Goal: Transaction & Acquisition: Purchase product/service

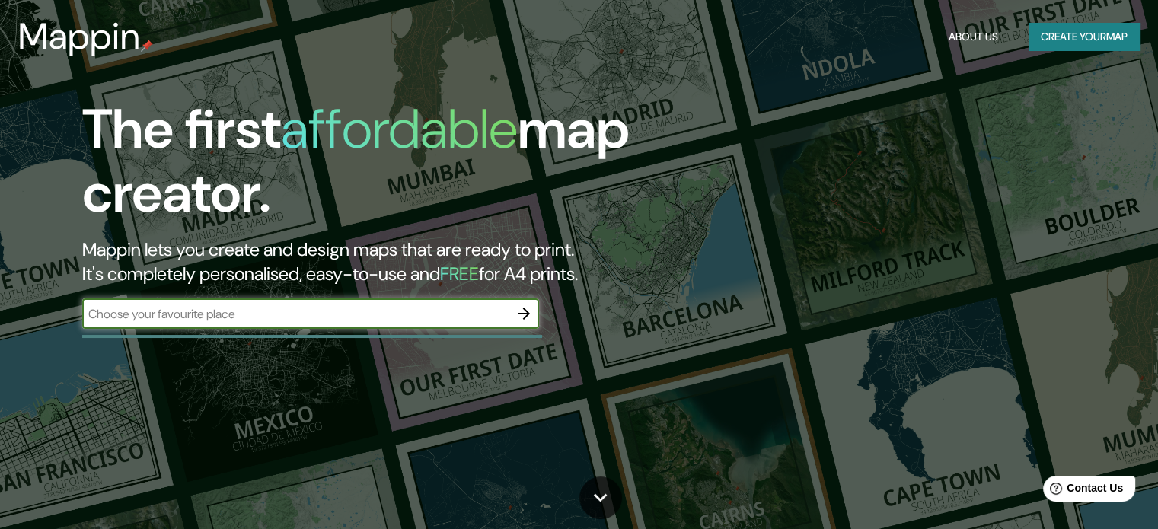
click at [281, 316] on input "text" at bounding box center [295, 314] width 426 height 18
click at [282, 317] on input "text" at bounding box center [295, 314] width 426 height 18
type input "25.787833500979783, -109.00101705987991"
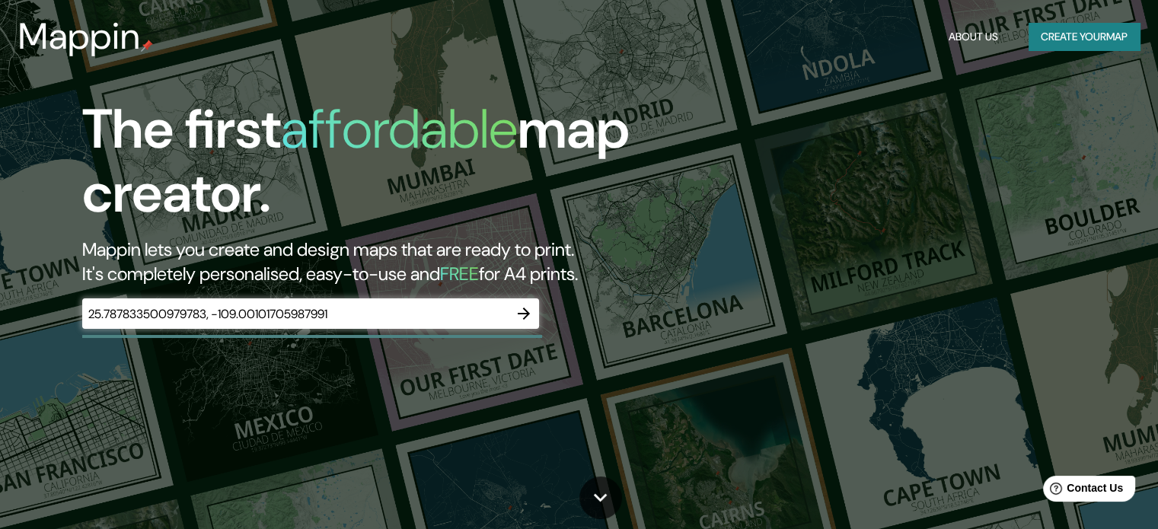
click at [1087, 18] on div "Mappin About Us Create your map" at bounding box center [579, 36] width 1158 height 49
click at [1076, 27] on button "Create your map" at bounding box center [1083, 37] width 111 height 28
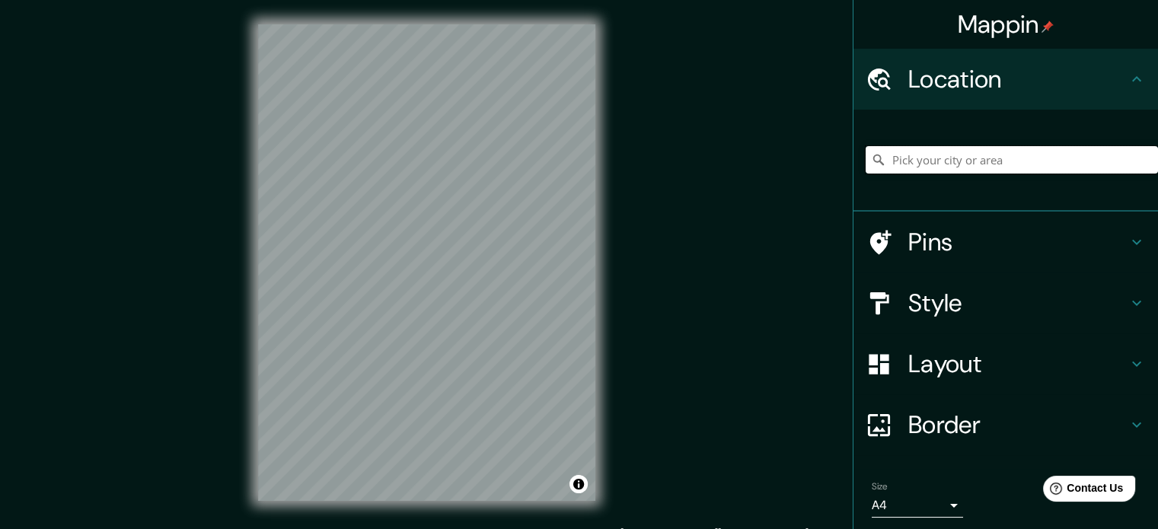
click at [925, 155] on input "Pick your city or area" at bounding box center [1011, 159] width 292 height 27
paste input "25.787833500979783, -109.00101705987991"
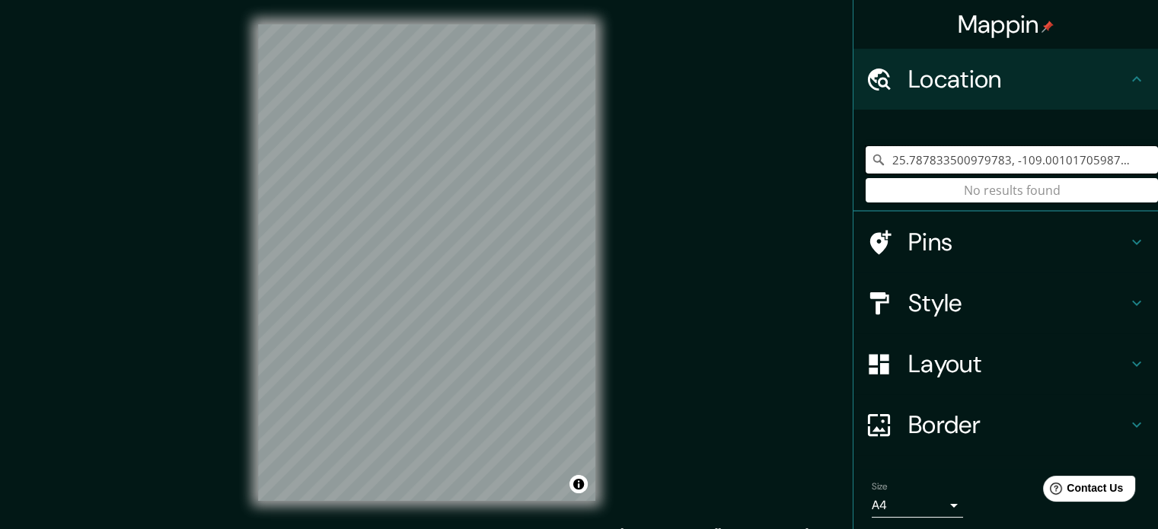
type input "25.787833500979783, -109.00101705987991"
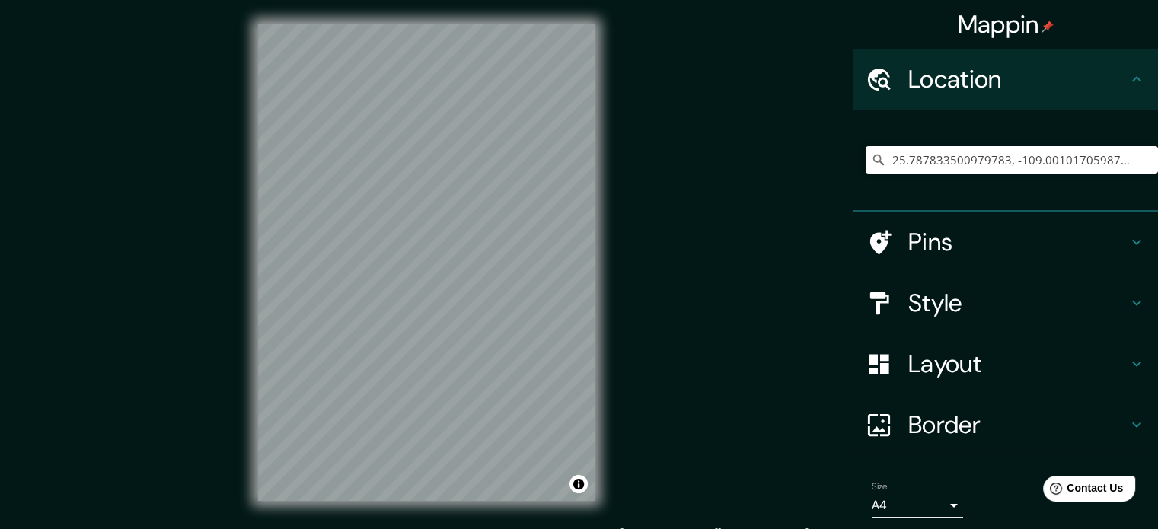
click at [717, 275] on div "Mappin Location 25.787833500979783, -109.00101705987991 No results found Pins S…" at bounding box center [579, 275] width 1158 height 550
click at [317, 274] on div "Mappin Location 25.787833500979783, -109.00101705987991 No results found Pins S…" at bounding box center [579, 275] width 1158 height 550
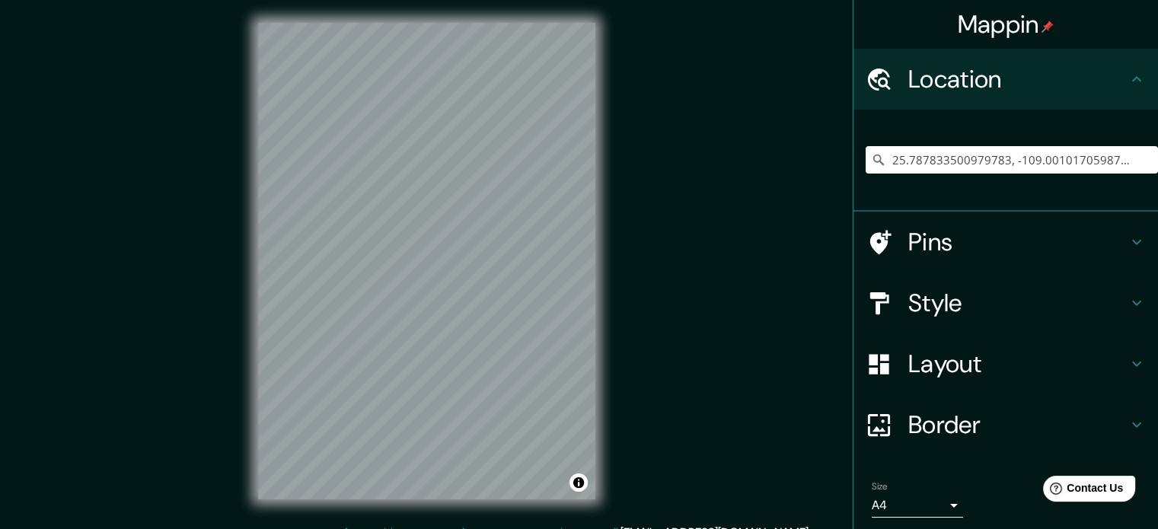
click at [954, 352] on h4 "Layout" at bounding box center [1017, 364] width 219 height 30
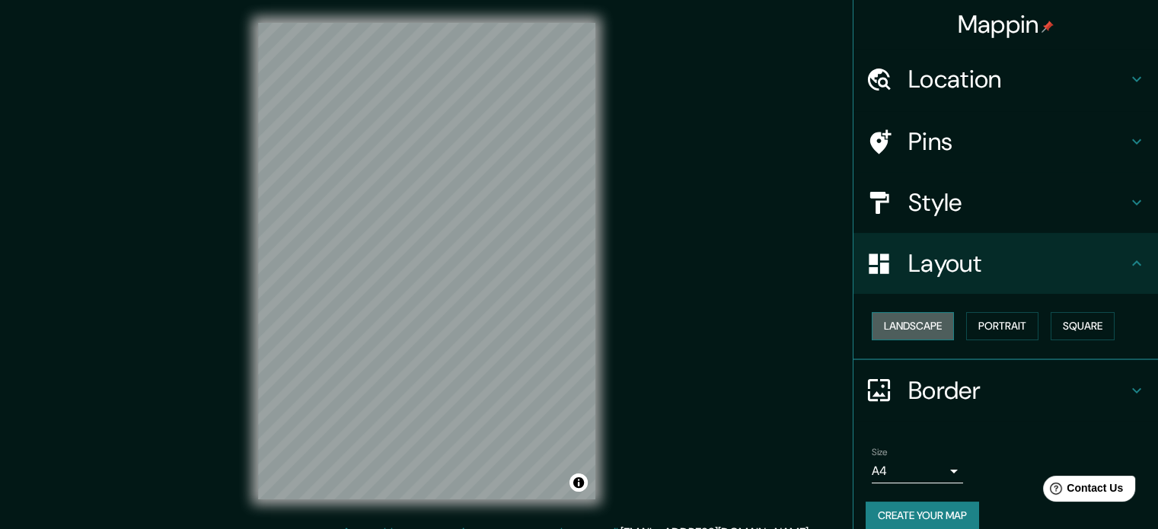
click at [897, 317] on button "Landscape" at bounding box center [913, 326] width 82 height 28
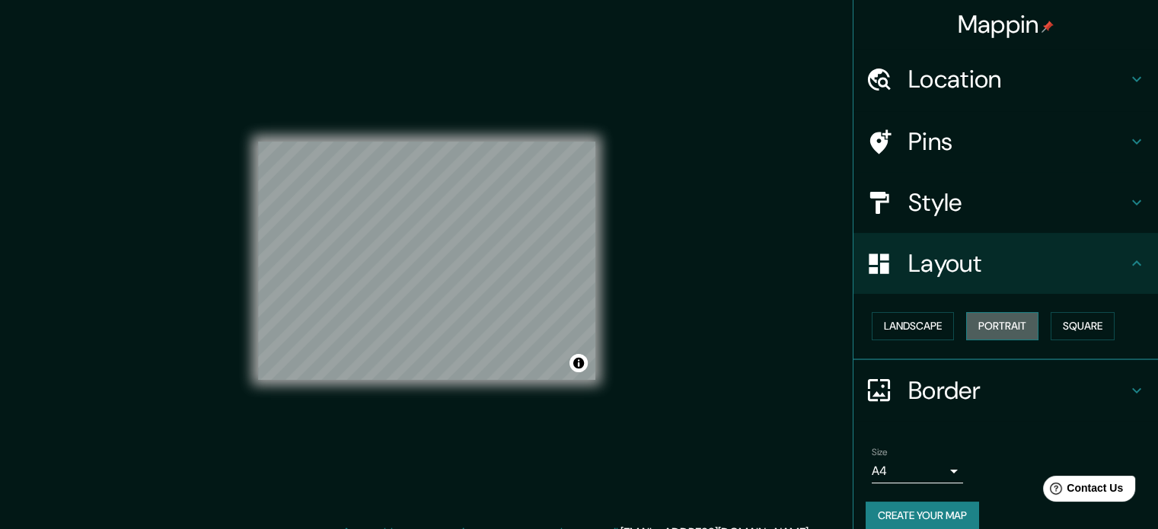
click at [974, 320] on button "Portrait" at bounding box center [1002, 326] width 72 height 28
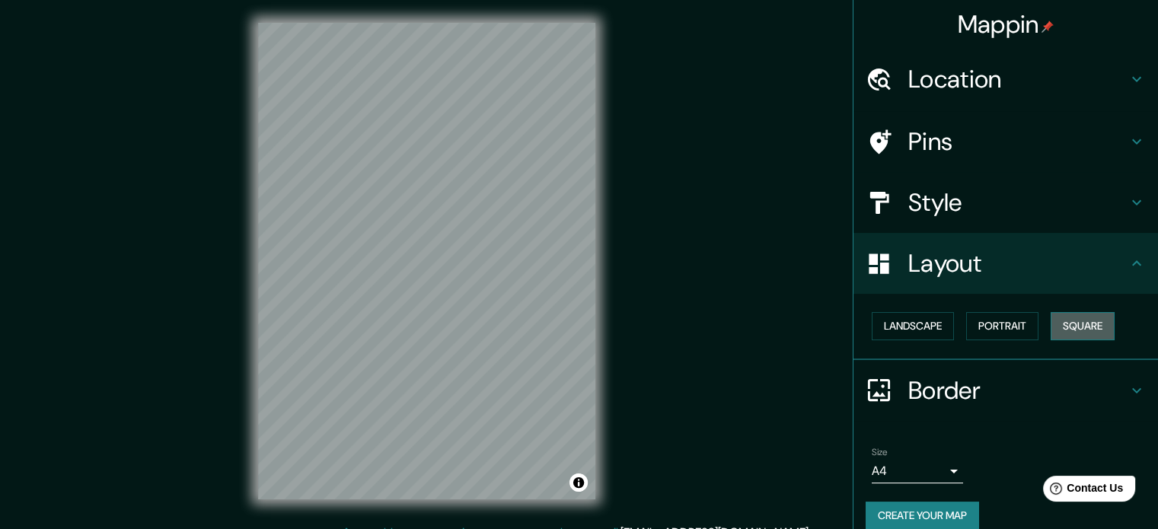
click at [1078, 324] on button "Square" at bounding box center [1082, 326] width 64 height 28
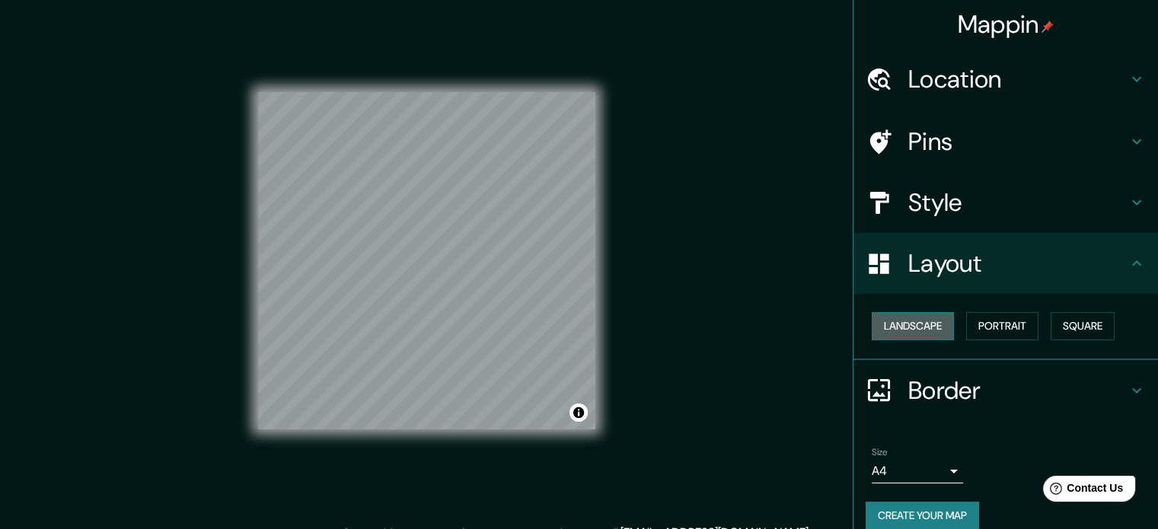
click at [923, 320] on button "Landscape" at bounding box center [913, 326] width 82 height 28
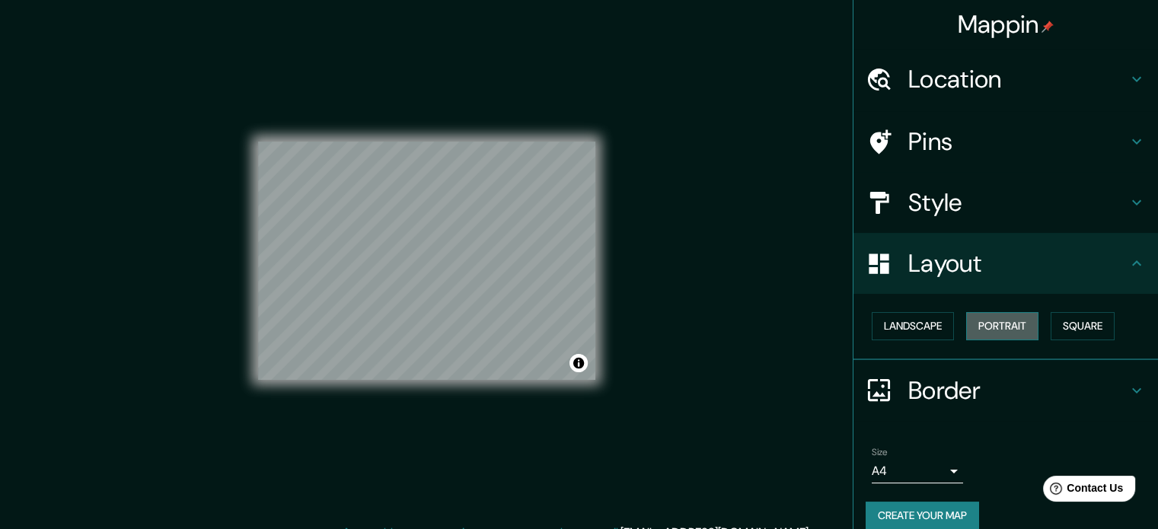
click at [985, 319] on button "Portrait" at bounding box center [1002, 326] width 72 height 28
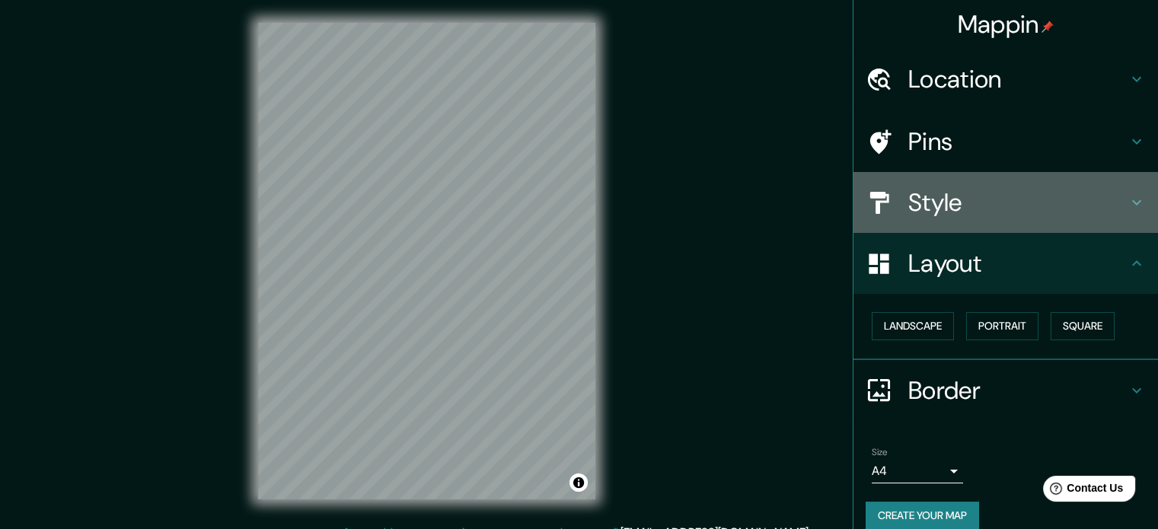
click at [971, 206] on h4 "Style" at bounding box center [1017, 202] width 219 height 30
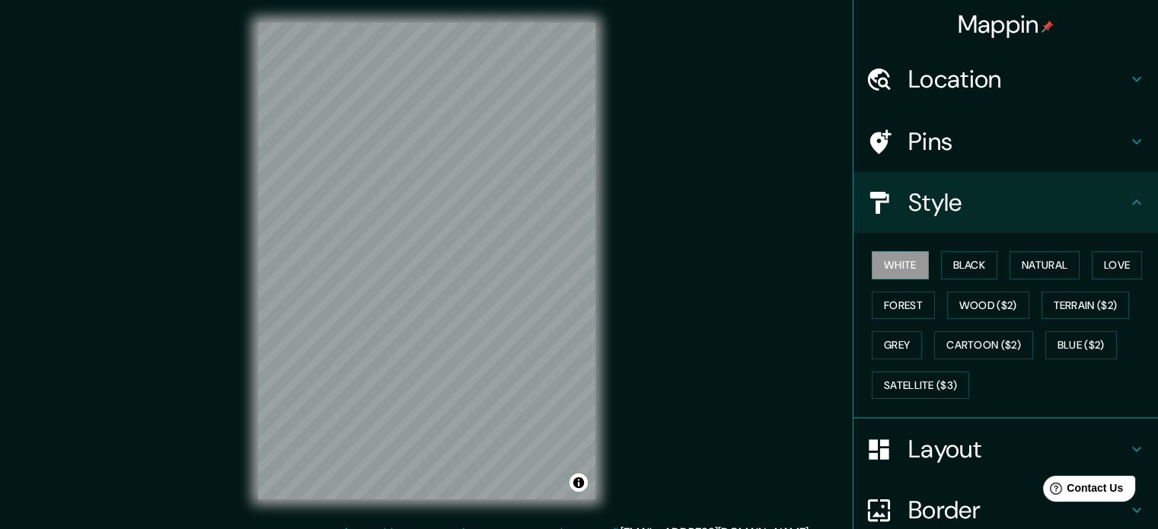
click at [971, 206] on h4 "Style" at bounding box center [1017, 202] width 219 height 30
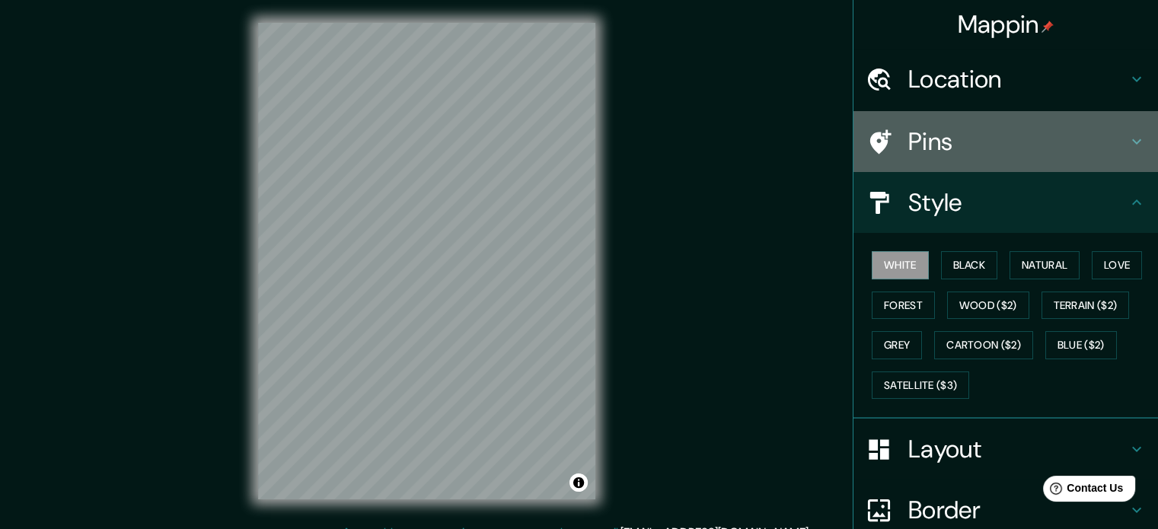
click at [958, 151] on h4 "Pins" at bounding box center [1017, 141] width 219 height 30
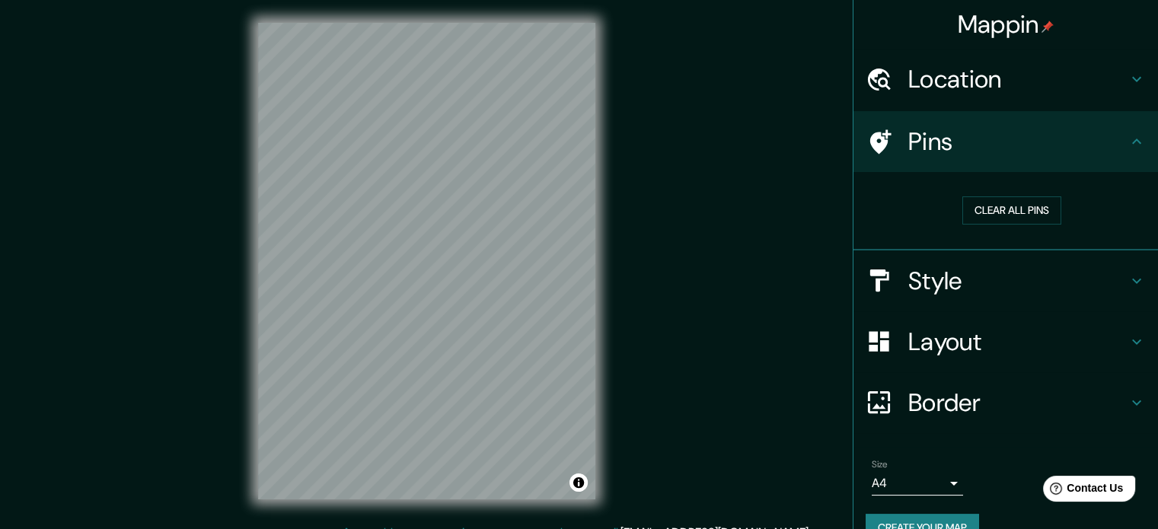
click at [951, 135] on h4 "Pins" at bounding box center [1017, 141] width 219 height 30
click at [974, 393] on h4 "Border" at bounding box center [1017, 402] width 219 height 30
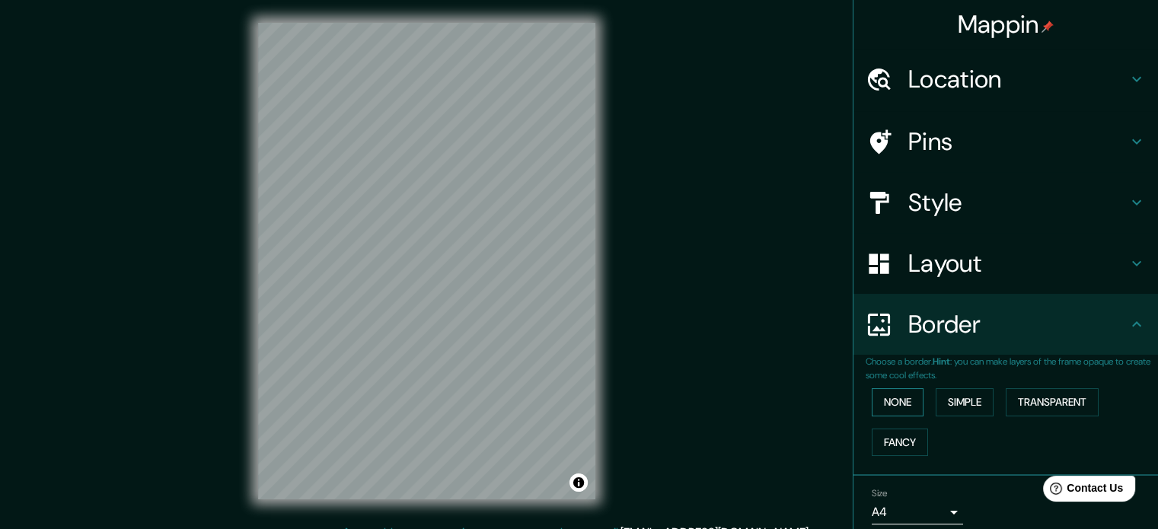
click at [892, 403] on button "None" at bounding box center [898, 402] width 52 height 28
click at [963, 400] on button "Simple" at bounding box center [964, 402] width 58 height 28
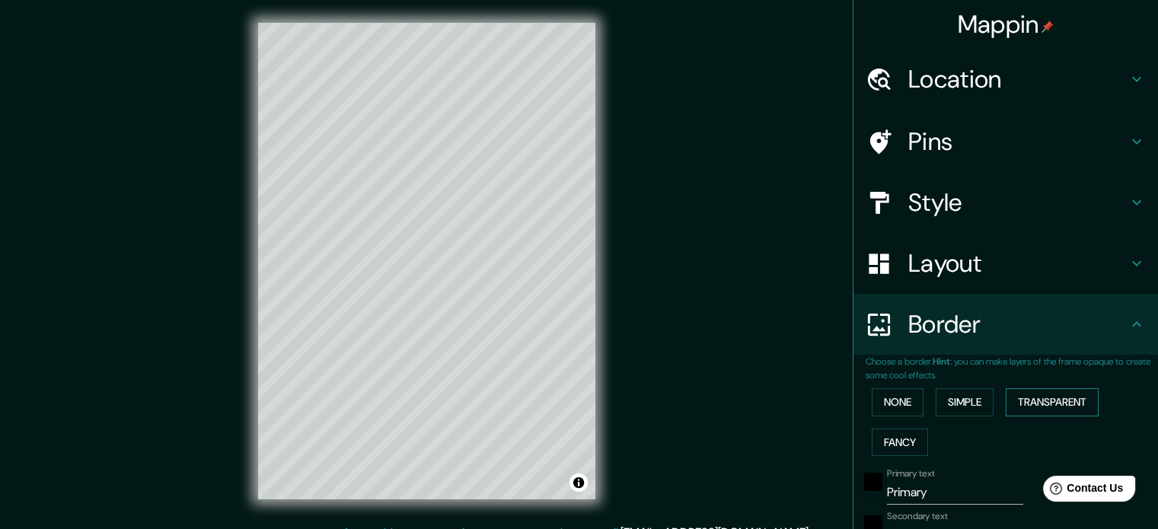
click at [1020, 400] on button "Transparent" at bounding box center [1051, 402] width 93 height 28
click at [897, 445] on button "Fancy" at bounding box center [900, 443] width 56 height 28
click at [888, 406] on button "None" at bounding box center [898, 402] width 52 height 28
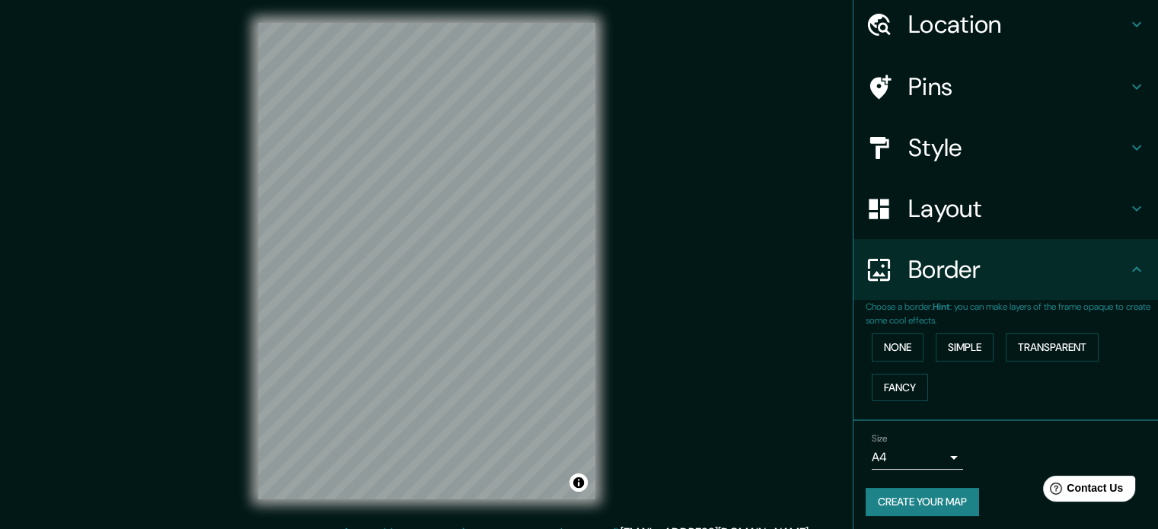
scroll to position [58, 0]
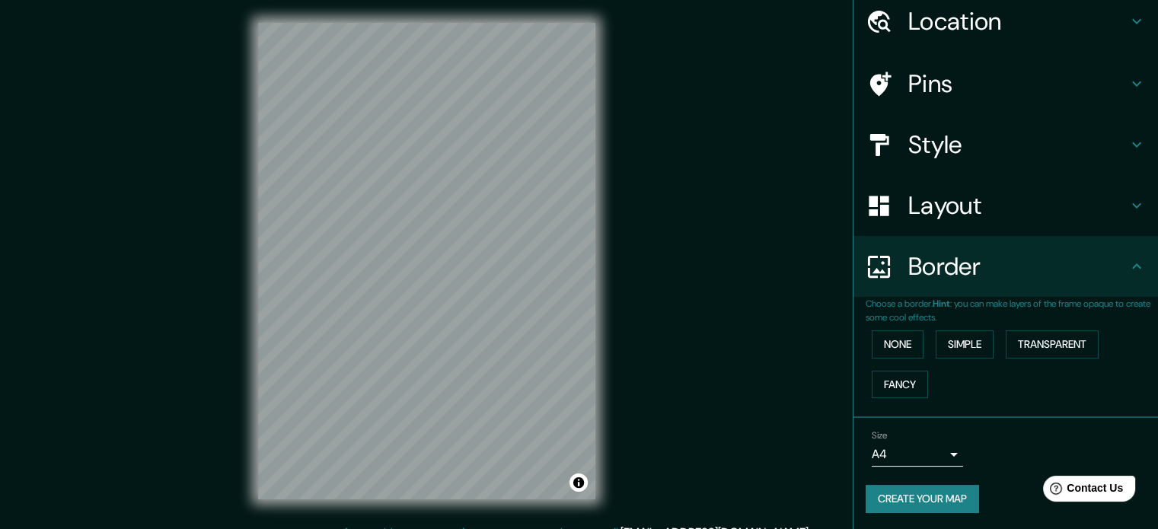
click at [939, 196] on h4 "Layout" at bounding box center [1017, 205] width 219 height 30
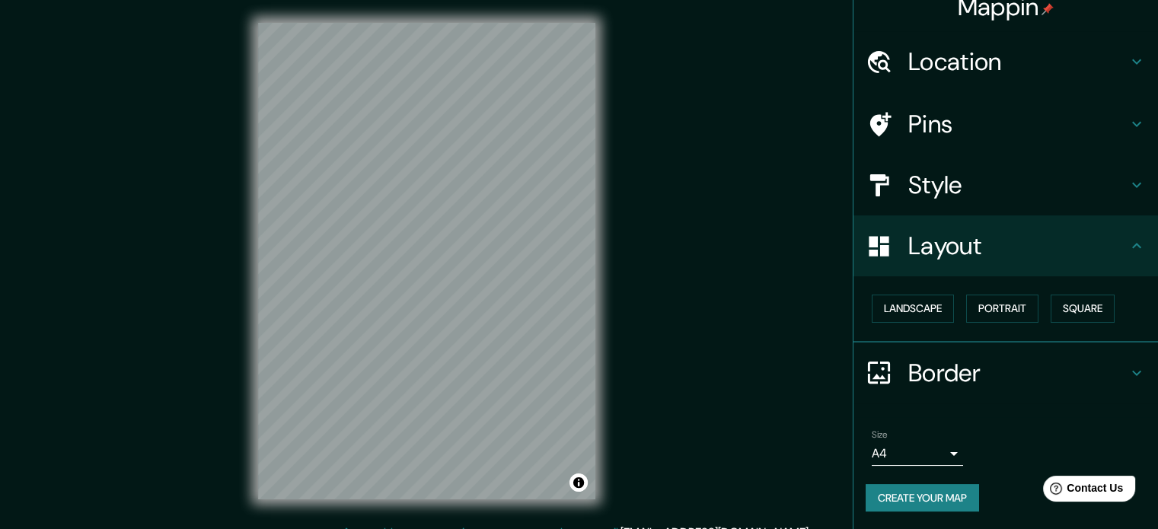
scroll to position [17, 0]
click at [907, 301] on button "Landscape" at bounding box center [913, 309] width 82 height 28
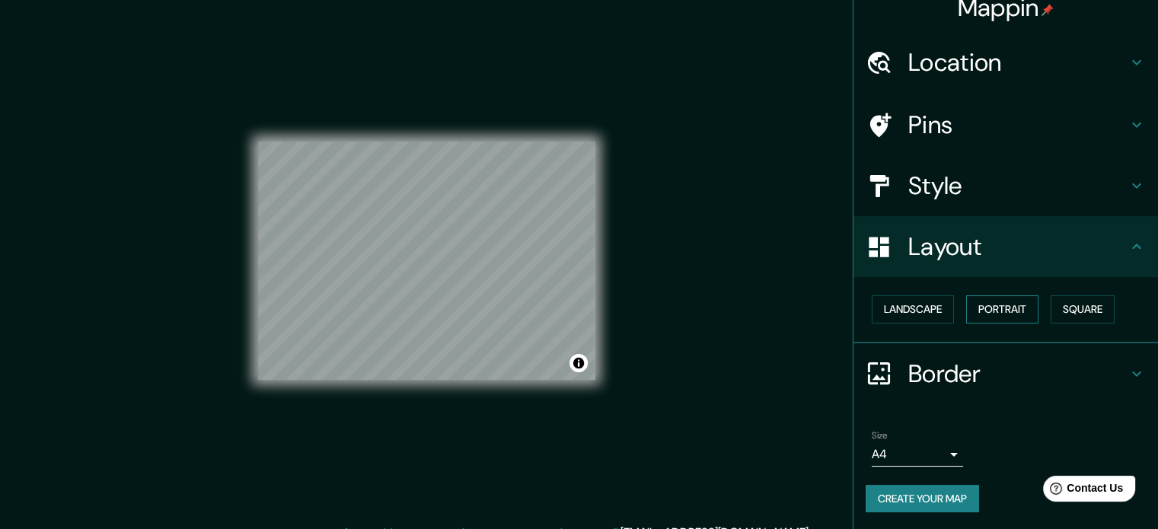
click at [973, 310] on button "Portrait" at bounding box center [1002, 309] width 72 height 28
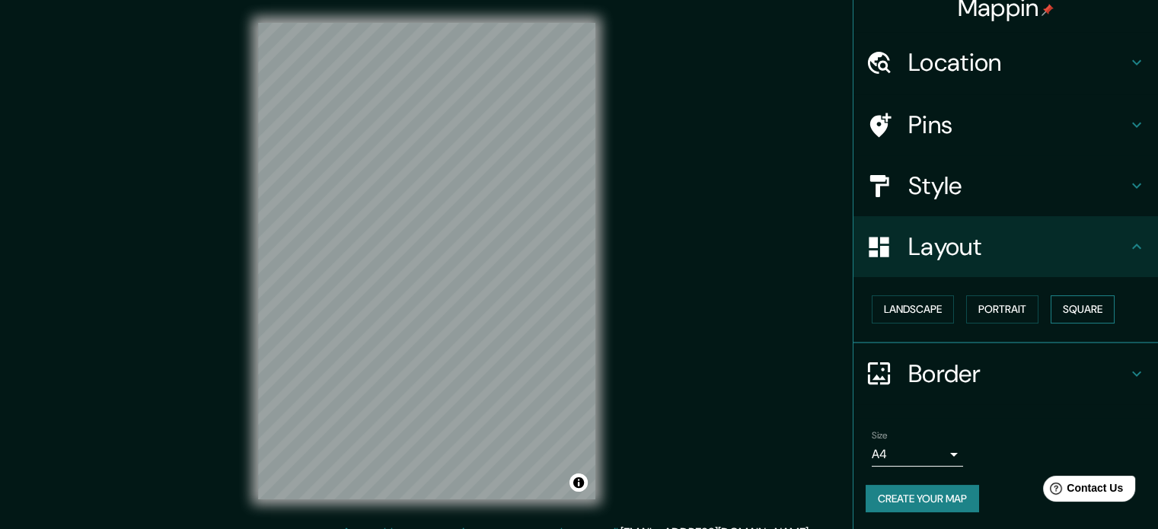
click at [1069, 304] on button "Square" at bounding box center [1082, 309] width 64 height 28
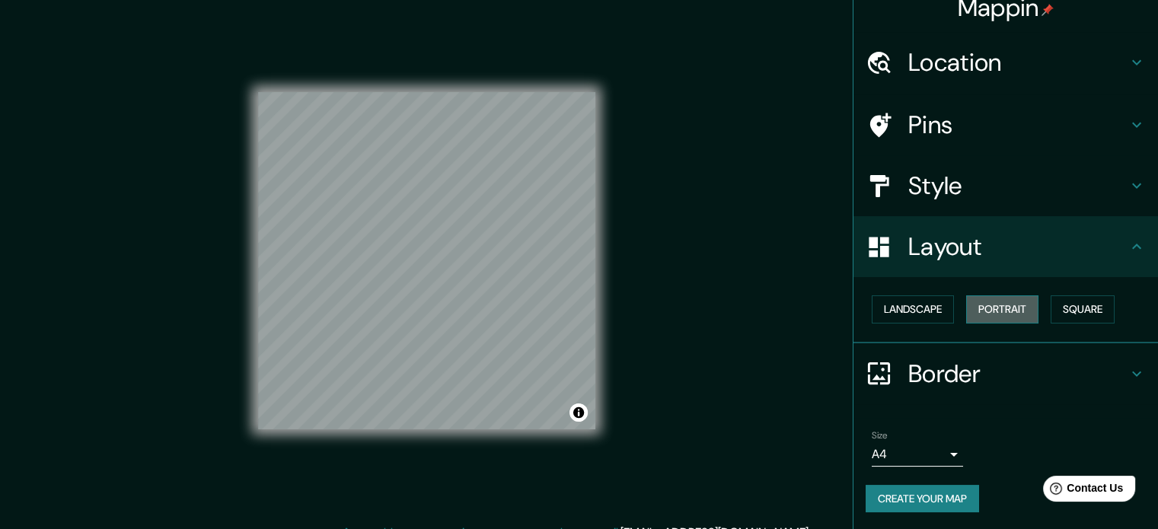
click at [1001, 314] on button "Portrait" at bounding box center [1002, 309] width 72 height 28
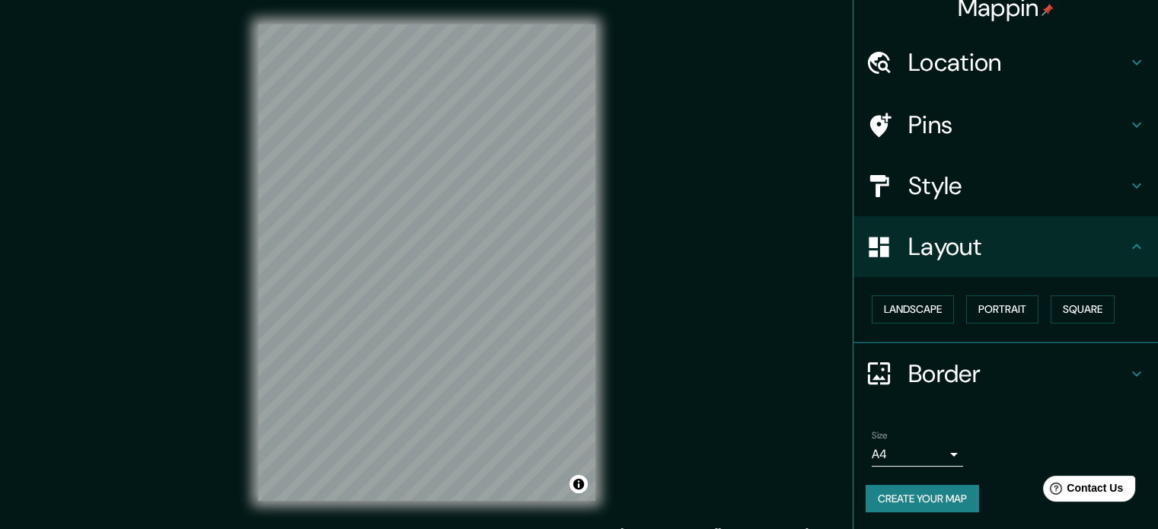
scroll to position [0, 0]
click at [942, 177] on h4 "Style" at bounding box center [1017, 186] width 219 height 30
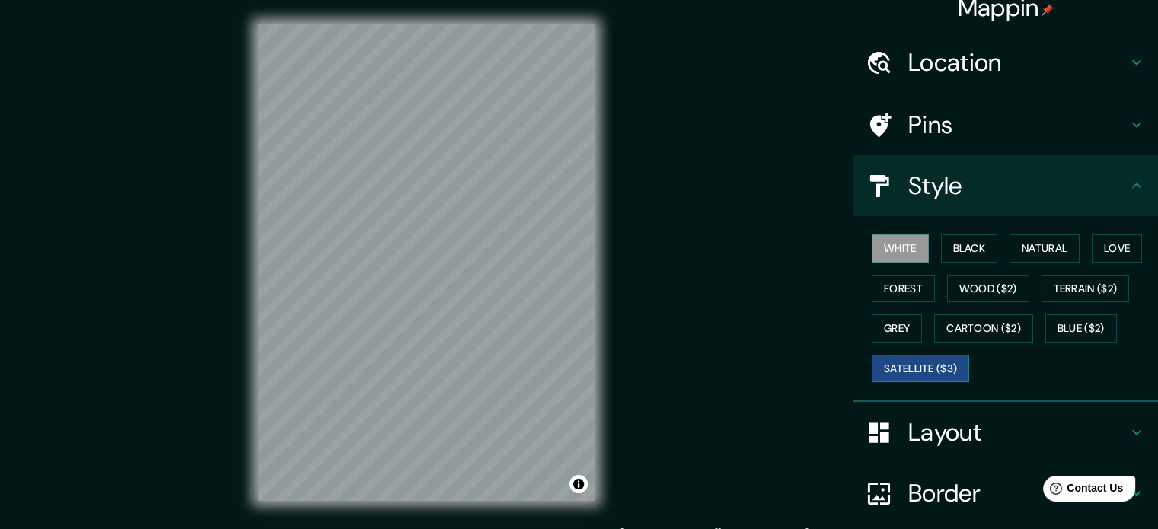
click at [931, 365] on button "Satellite ($3)" at bounding box center [920, 369] width 97 height 28
click at [872, 247] on button "White" at bounding box center [900, 248] width 57 height 28
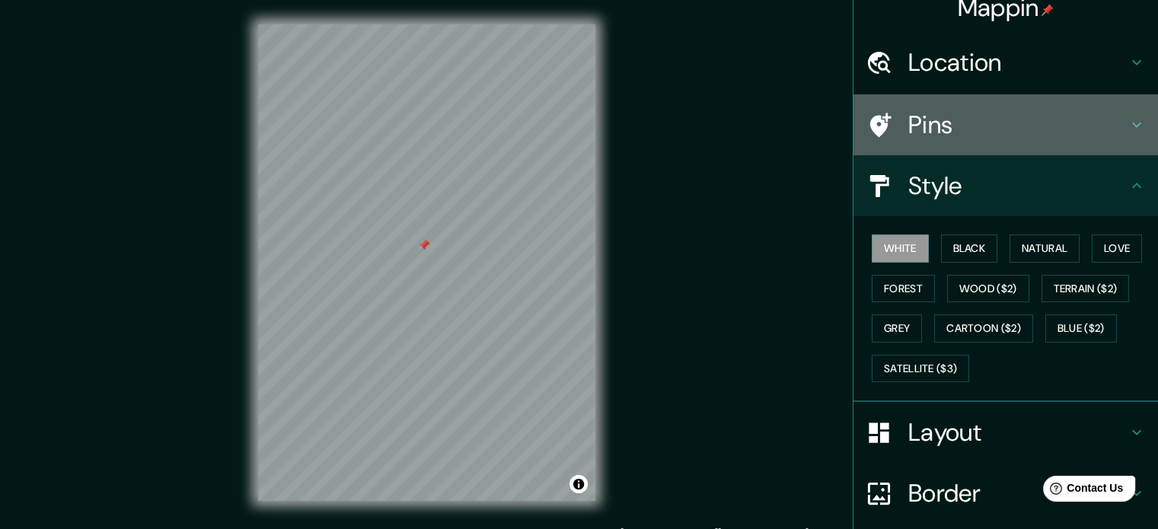
click at [925, 110] on h4 "Pins" at bounding box center [1017, 125] width 219 height 30
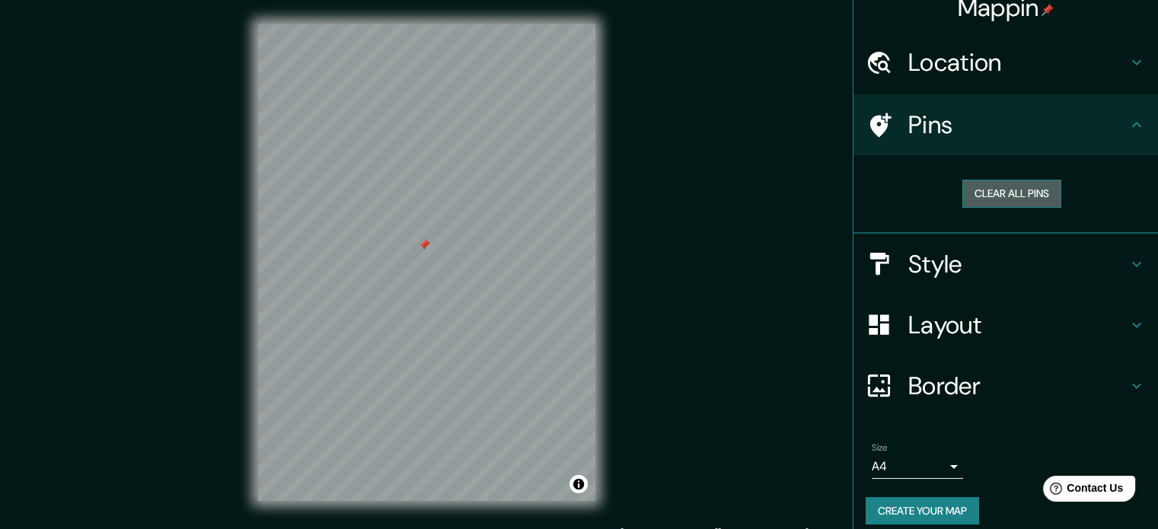
click at [968, 197] on button "Clear all pins" at bounding box center [1011, 194] width 99 height 28
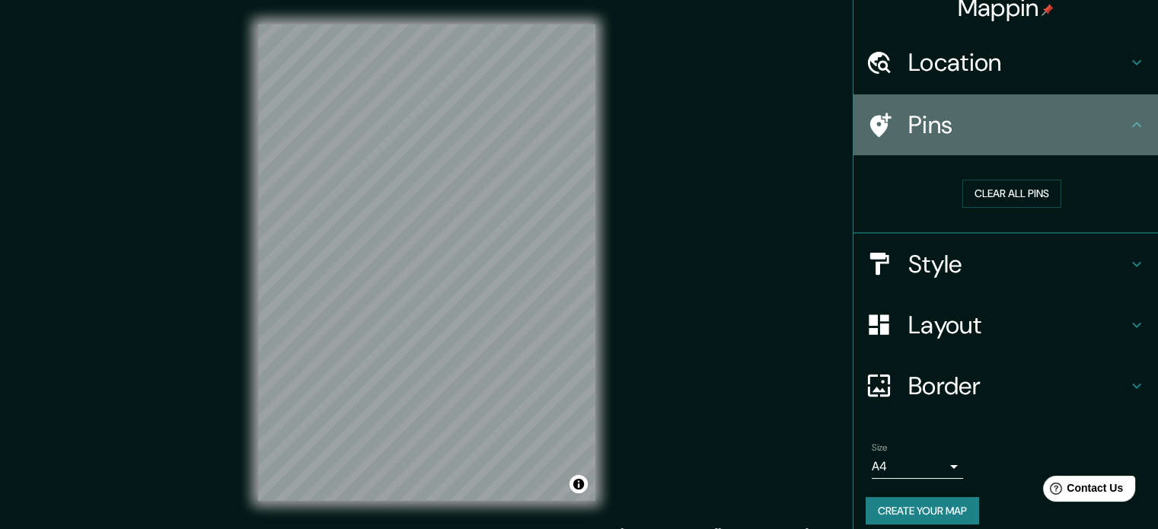
click at [940, 138] on h4 "Pins" at bounding box center [1017, 125] width 219 height 30
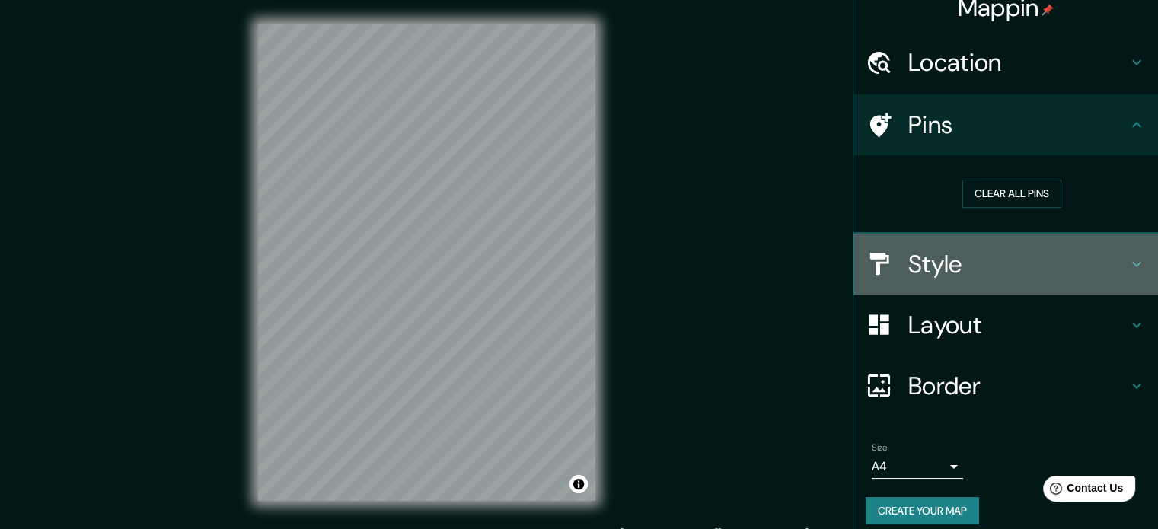
click at [925, 257] on h4 "Style" at bounding box center [1017, 264] width 219 height 30
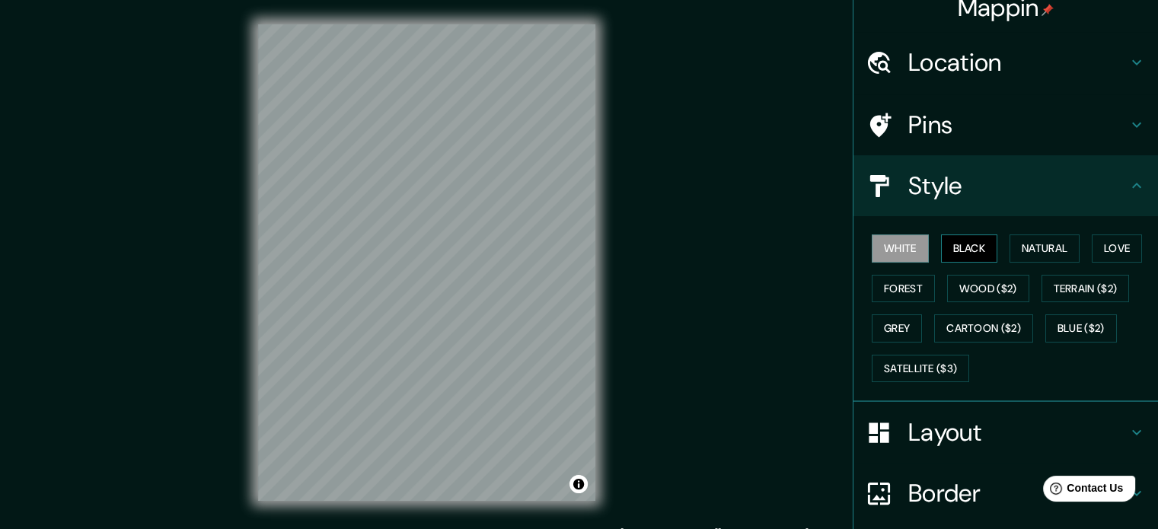
click at [956, 247] on button "Black" at bounding box center [969, 248] width 57 height 28
click at [903, 247] on button "White" at bounding box center [900, 248] width 57 height 28
click at [932, 368] on button "Satellite ($3)" at bounding box center [920, 369] width 97 height 28
click at [880, 255] on button "White" at bounding box center [900, 248] width 57 height 28
click at [979, 240] on button "Black" at bounding box center [969, 248] width 57 height 28
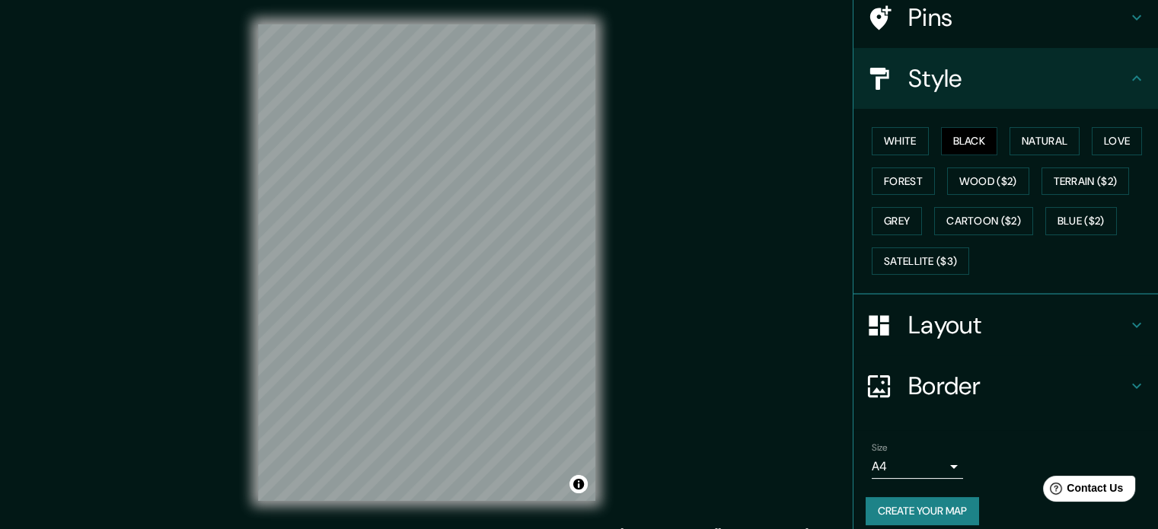
scroll to position [135, 0]
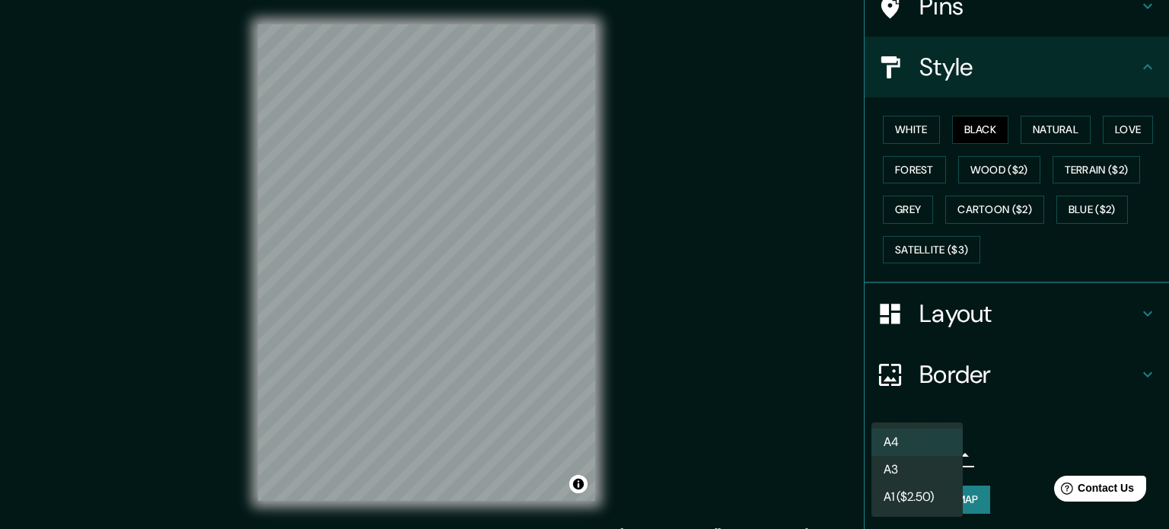
click at [919, 450] on body "Mappin Location 25.787833500979783, -109.00101705987991 No results found Pins S…" at bounding box center [584, 264] width 1169 height 529
click at [916, 461] on li "A3" at bounding box center [917, 469] width 91 height 27
click at [916, 453] on body "Mappin Location 25.787833500979783, -109.00101705987991 No results found Pins S…" at bounding box center [584, 264] width 1169 height 529
click at [914, 432] on li "A4" at bounding box center [917, 442] width 91 height 27
type input "single"
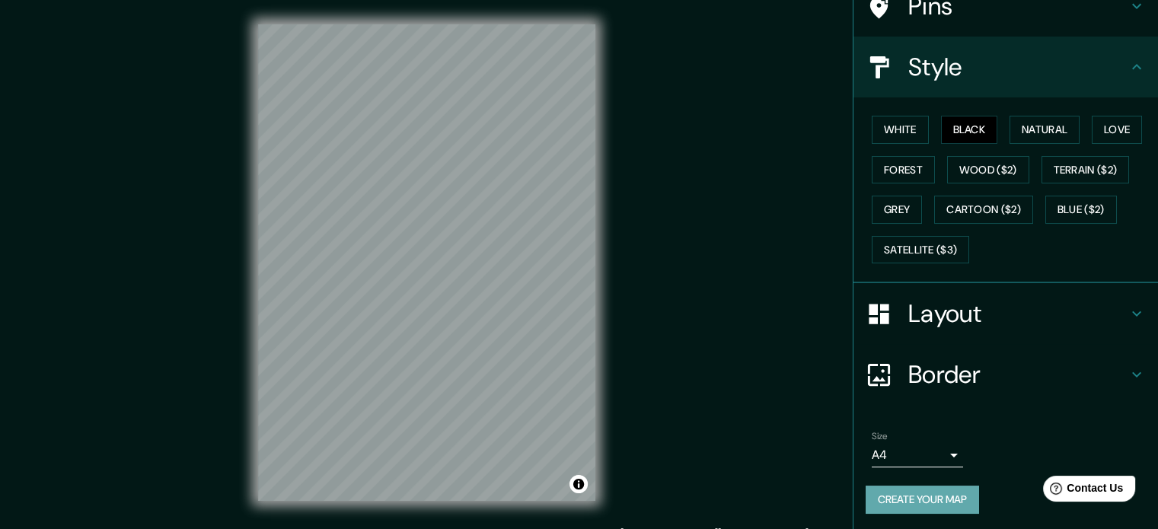
click at [900, 499] on button "Create your map" at bounding box center [921, 500] width 113 height 28
click at [910, 504] on button "Create your map" at bounding box center [921, 500] width 113 height 28
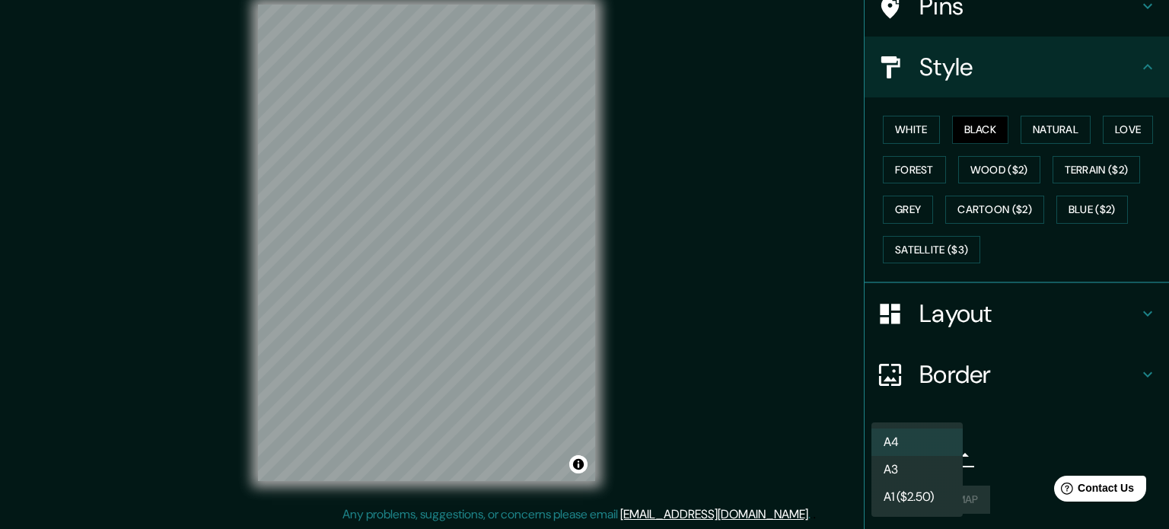
click at [932, 455] on body "Mappin Location 25.787833500979783, -109.00101705987991 No results found Pins S…" at bounding box center [584, 244] width 1169 height 529
click at [932, 448] on li "A4" at bounding box center [917, 442] width 91 height 27
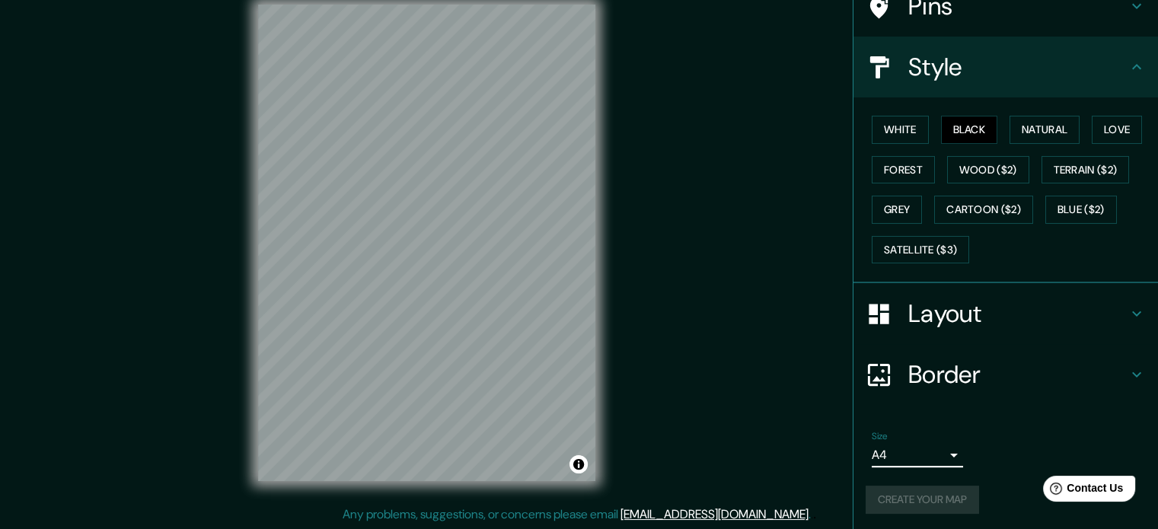
click at [911, 499] on div "Create your map" at bounding box center [1005, 500] width 280 height 28
click at [913, 304] on h4 "Layout" at bounding box center [1017, 313] width 219 height 30
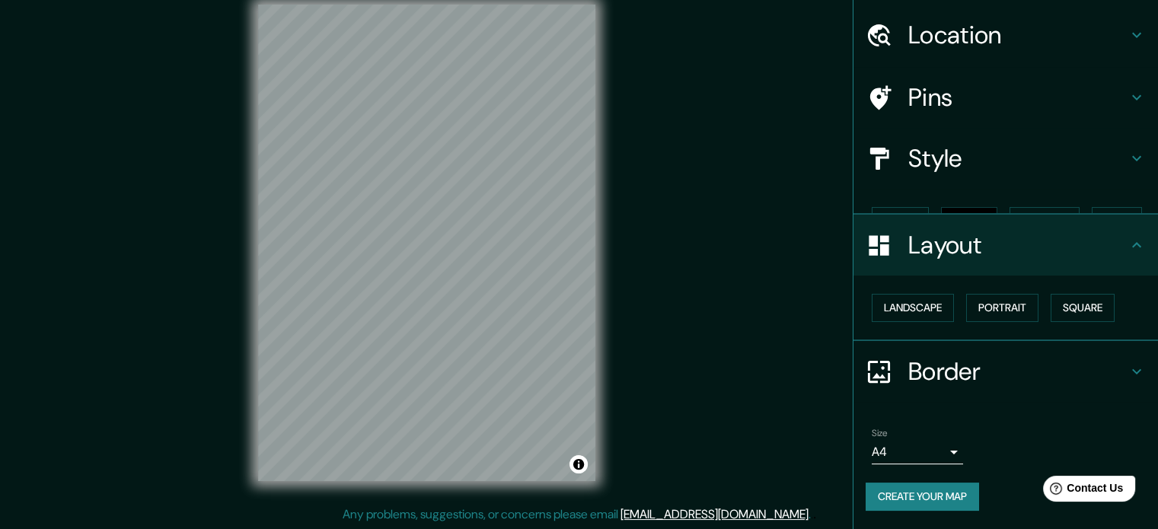
scroll to position [17, 0]
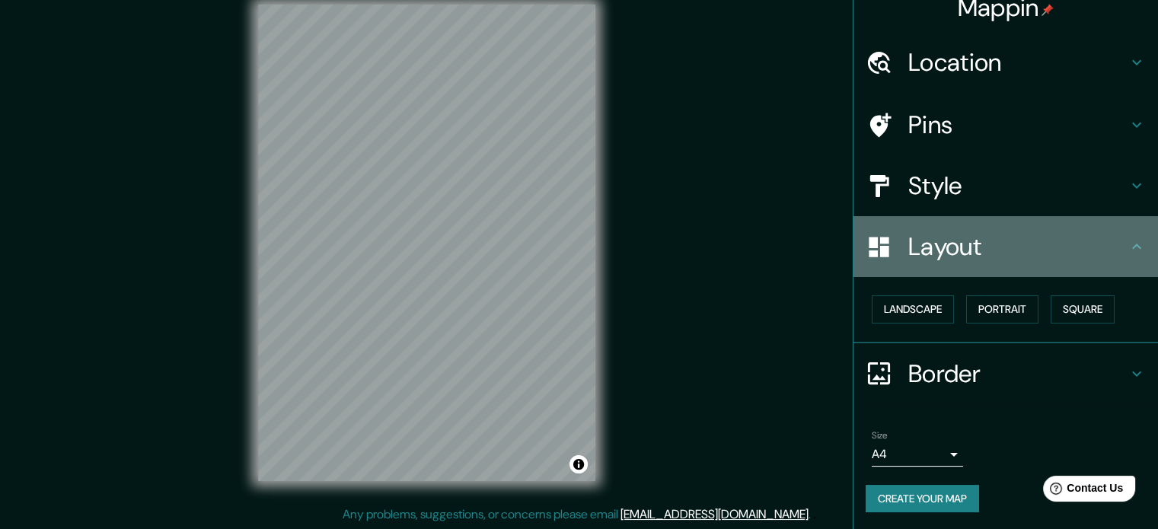
click at [923, 251] on h4 "Layout" at bounding box center [1017, 246] width 219 height 30
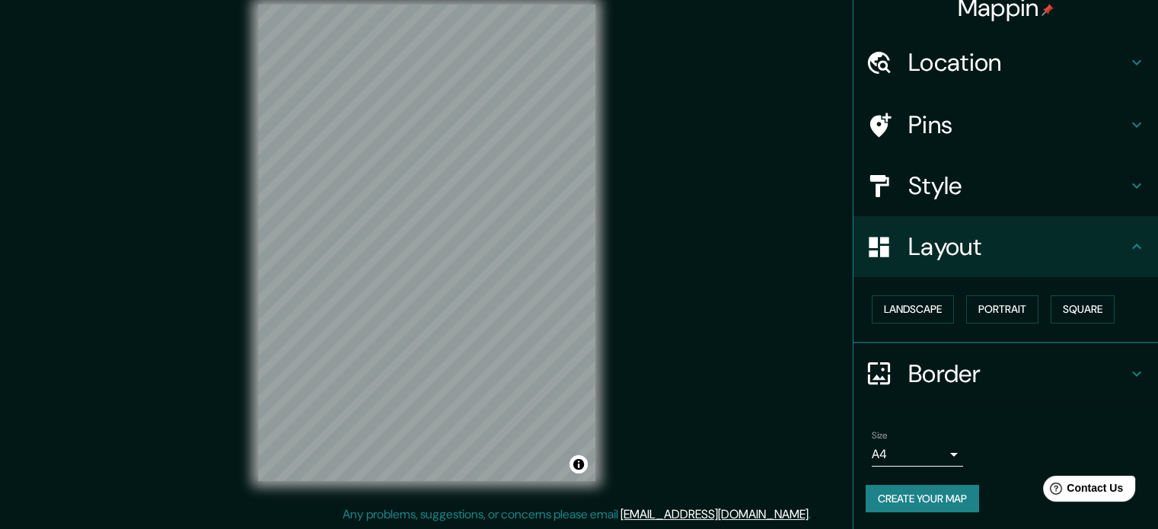
click at [906, 482] on div "Size A4 single Create your map" at bounding box center [1005, 474] width 280 height 101
click at [903, 486] on button "Create your map" at bounding box center [921, 499] width 113 height 28
drag, startPoint x: 1053, startPoint y: 11, endPoint x: 782, endPoint y: 130, distance: 295.8
click at [782, 130] on div "Mappin Location 25.787833500979783, -109.00101705987991 No results found Pins S…" at bounding box center [579, 255] width 1158 height 550
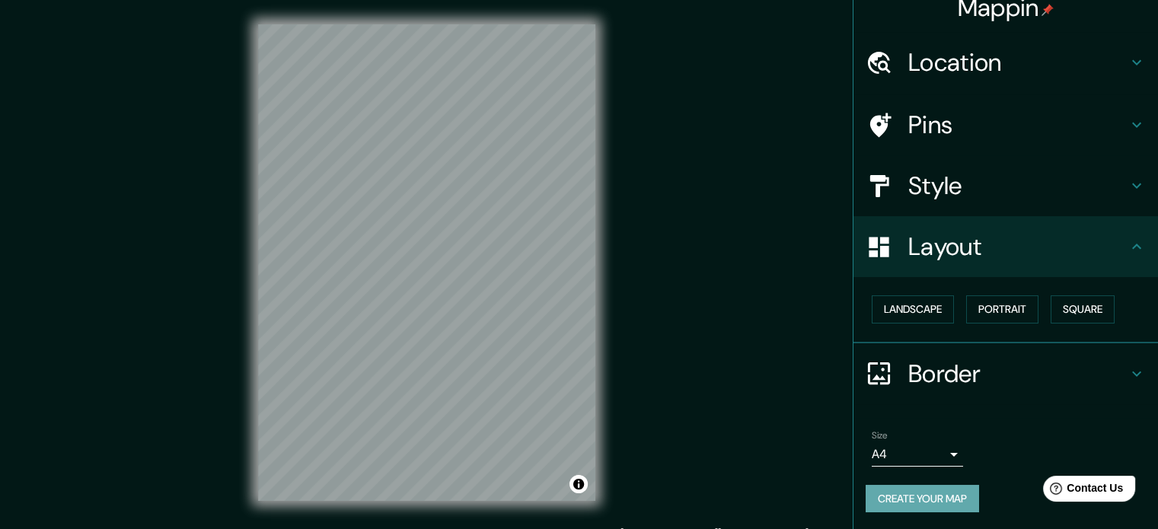
click at [898, 503] on button "Create your map" at bounding box center [921, 499] width 113 height 28
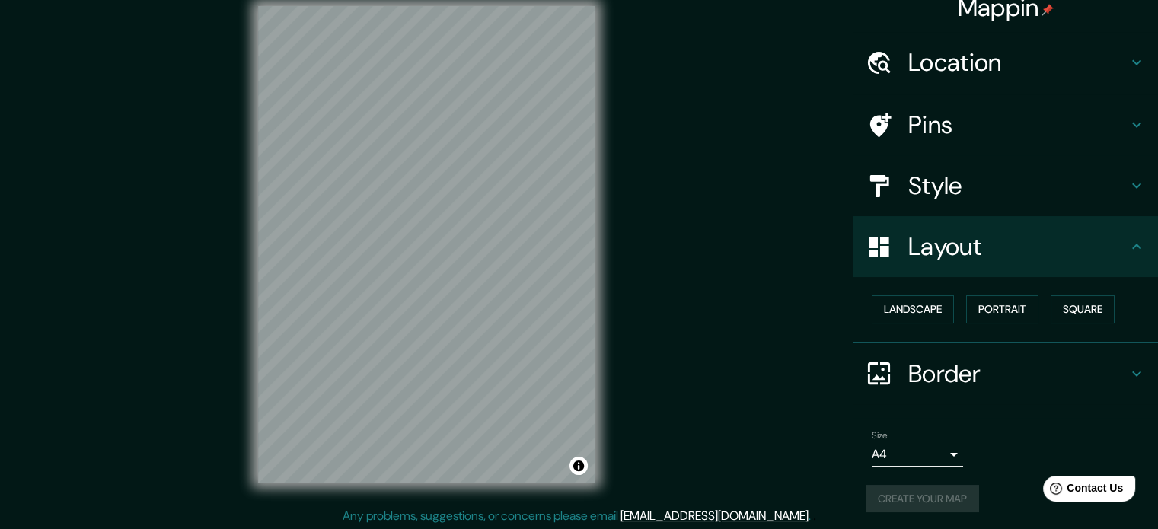
scroll to position [20, 0]
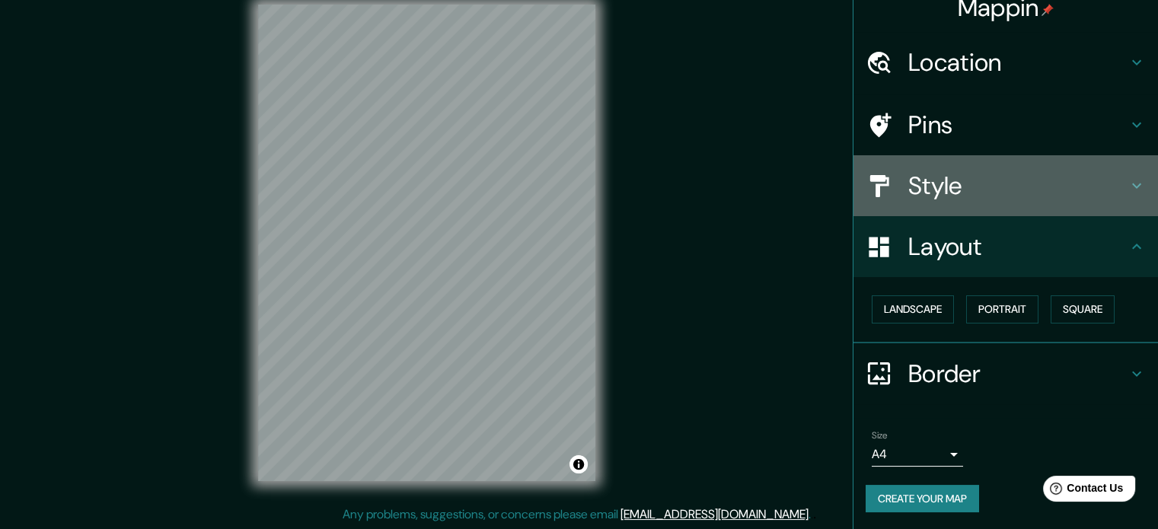
click at [933, 176] on h4 "Style" at bounding box center [1017, 186] width 219 height 30
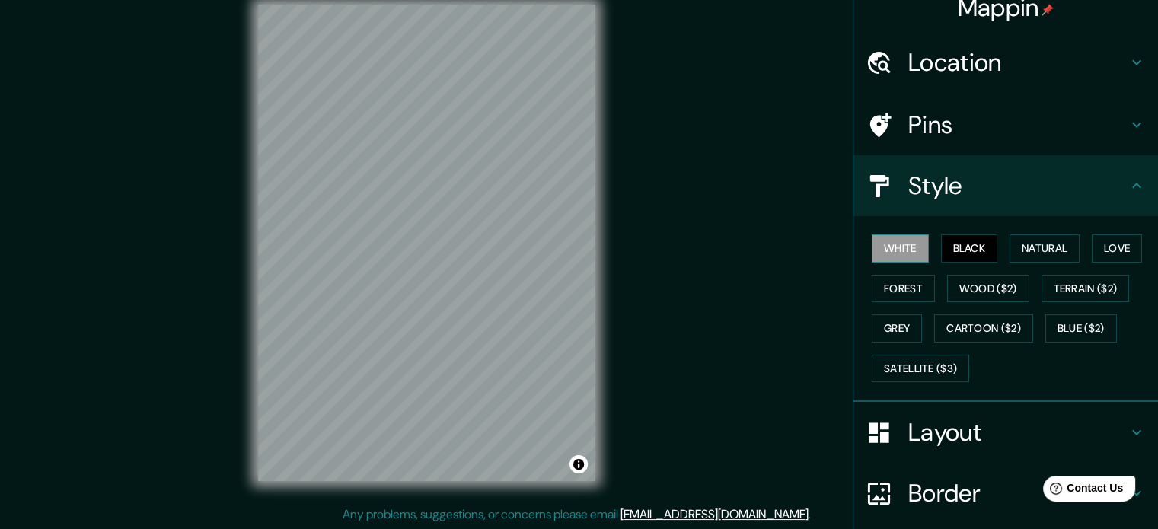
click at [902, 243] on button "White" at bounding box center [900, 248] width 57 height 28
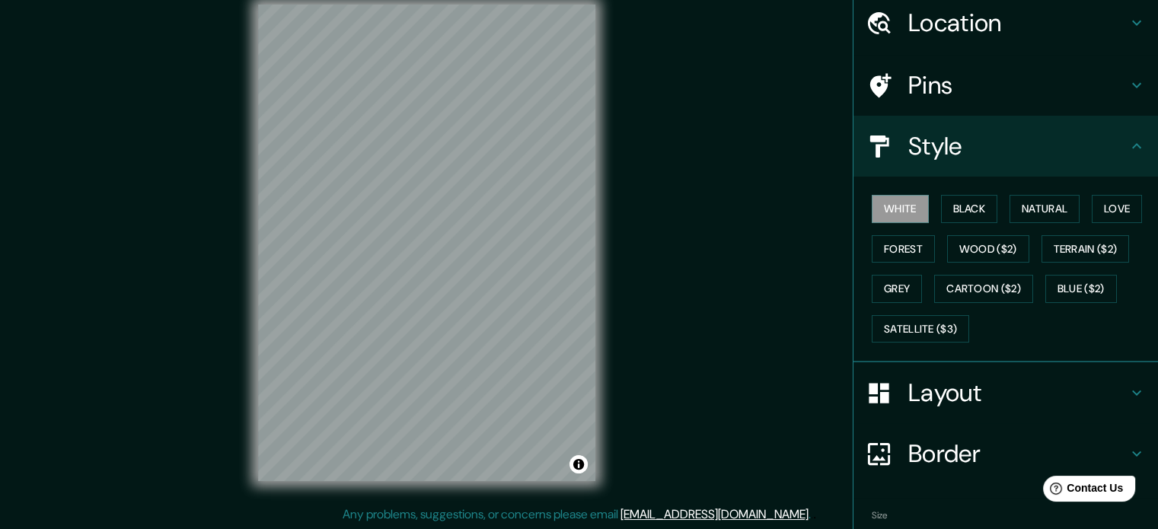
scroll to position [135, 0]
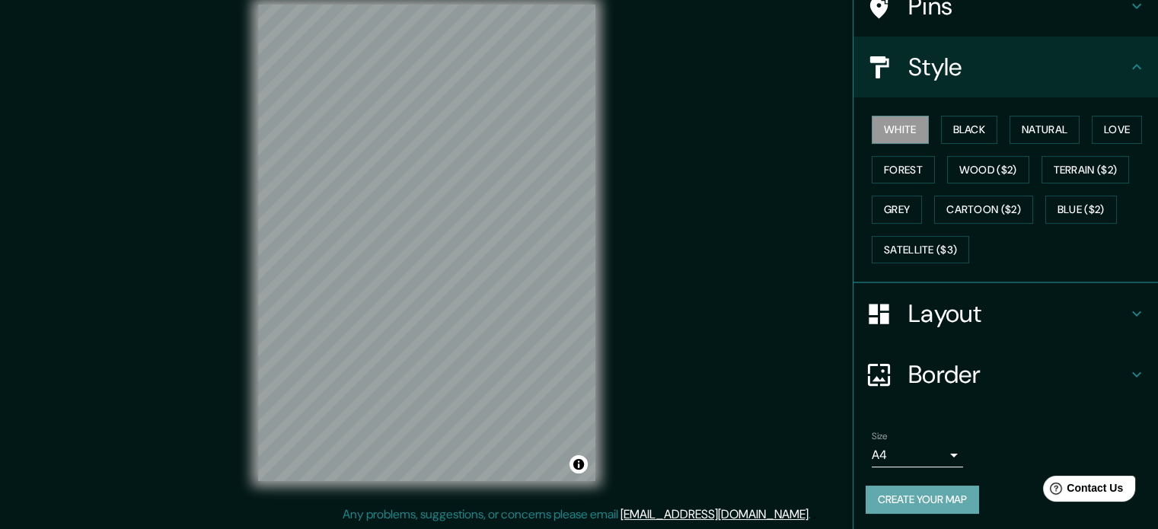
drag, startPoint x: 938, startPoint y: 500, endPoint x: 947, endPoint y: 496, distance: 10.2
click at [946, 496] on button "Create your map" at bounding box center [921, 500] width 113 height 28
click at [947, 133] on button "Black" at bounding box center [969, 130] width 57 height 28
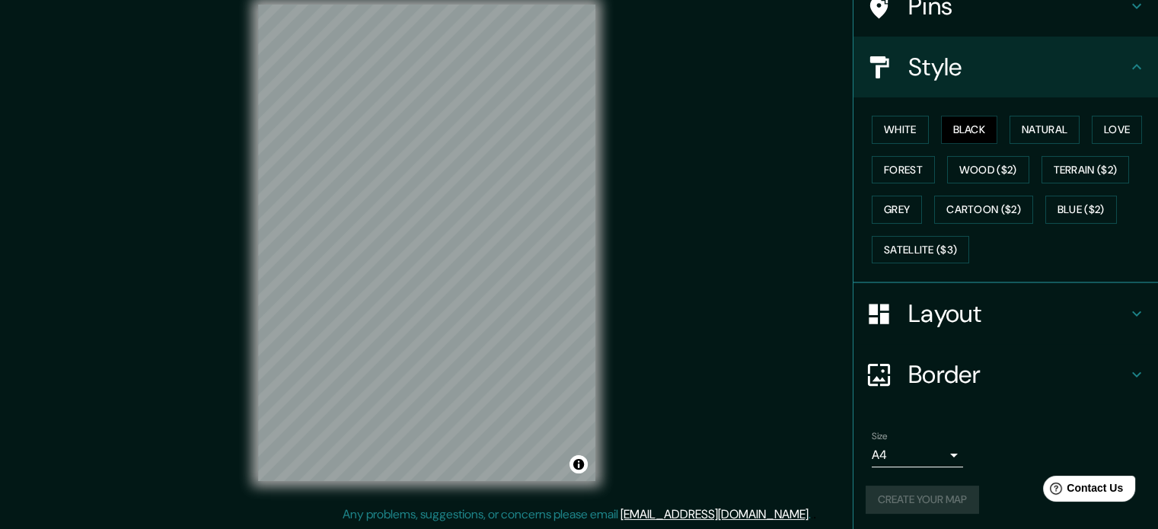
click at [901, 489] on div "Create your map" at bounding box center [1005, 500] width 280 height 28
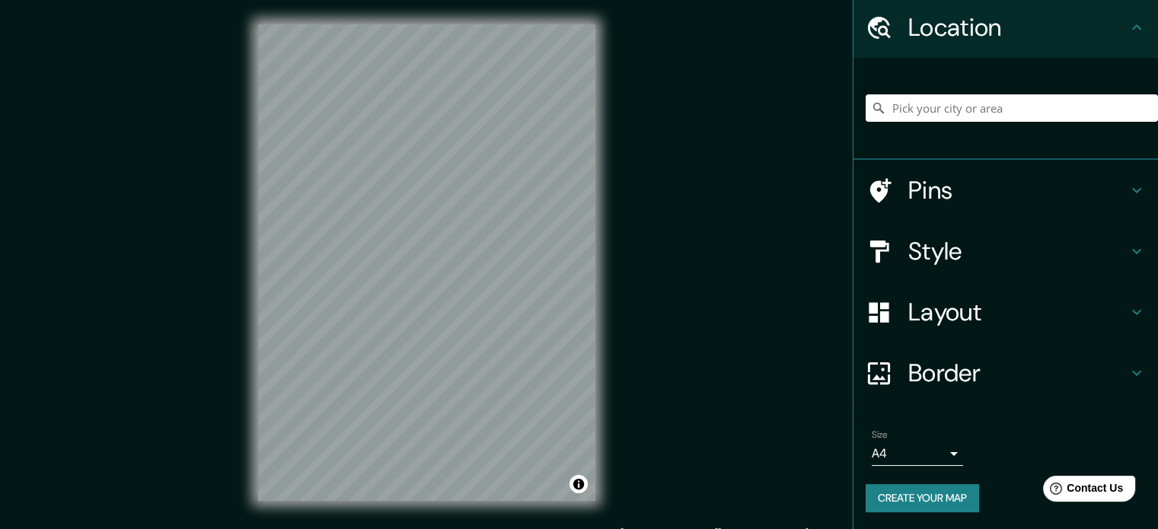
click at [938, 328] on div "Layout" at bounding box center [1005, 312] width 304 height 61
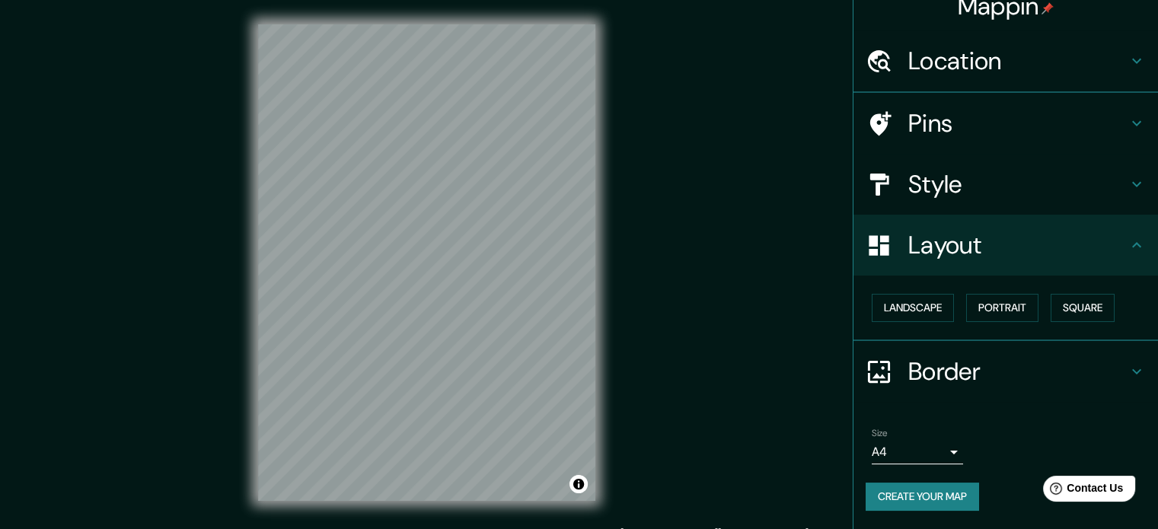
scroll to position [17, 0]
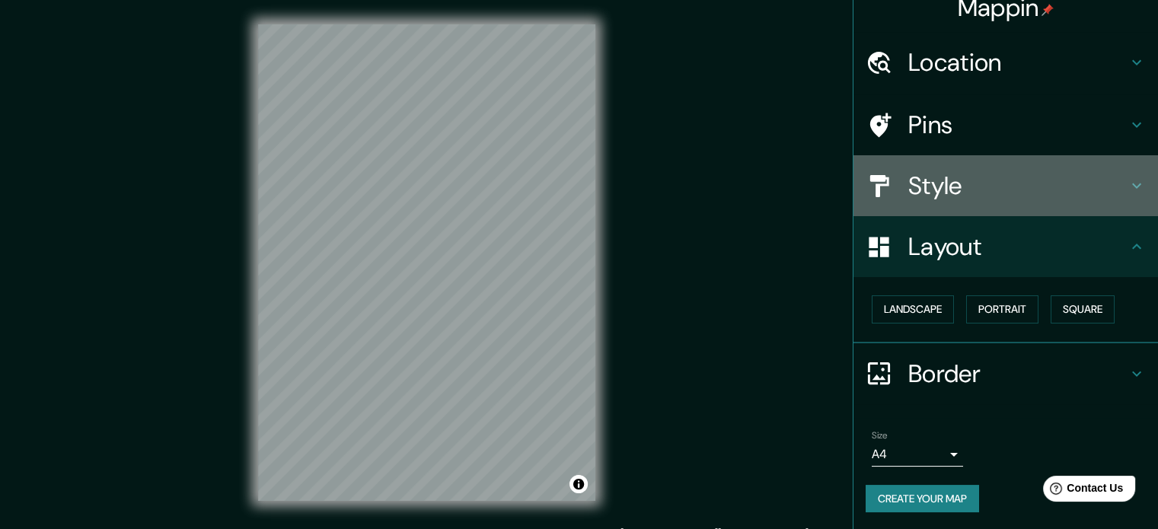
click at [928, 171] on h4 "Style" at bounding box center [1017, 186] width 219 height 30
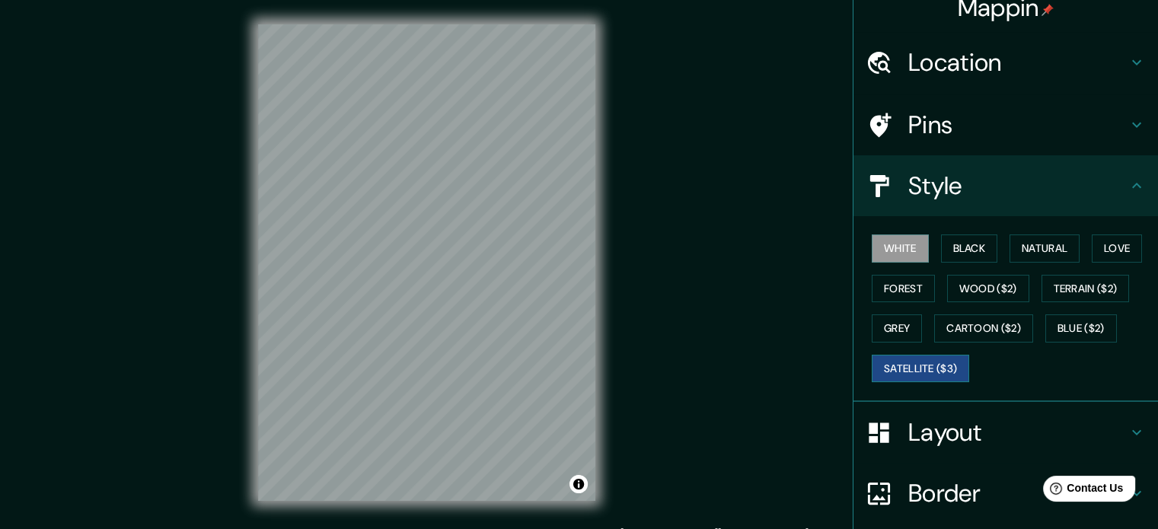
click at [905, 369] on button "Satellite ($3)" at bounding box center [920, 369] width 97 height 28
click at [881, 250] on button "White" at bounding box center [900, 248] width 57 height 28
click at [947, 246] on button "Black" at bounding box center [969, 248] width 57 height 28
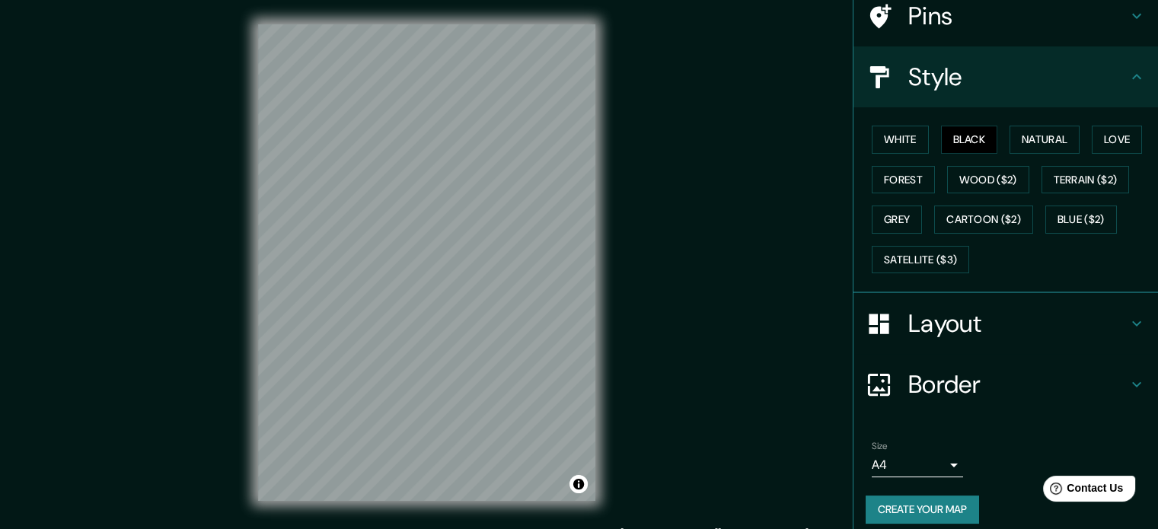
scroll to position [135, 0]
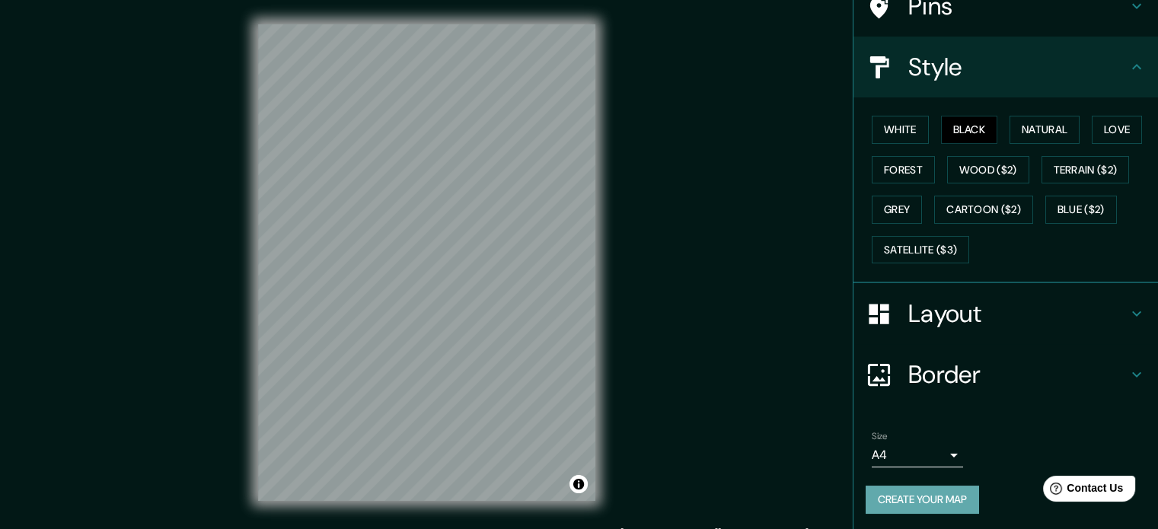
click at [910, 498] on button "Create your map" at bounding box center [921, 500] width 113 height 28
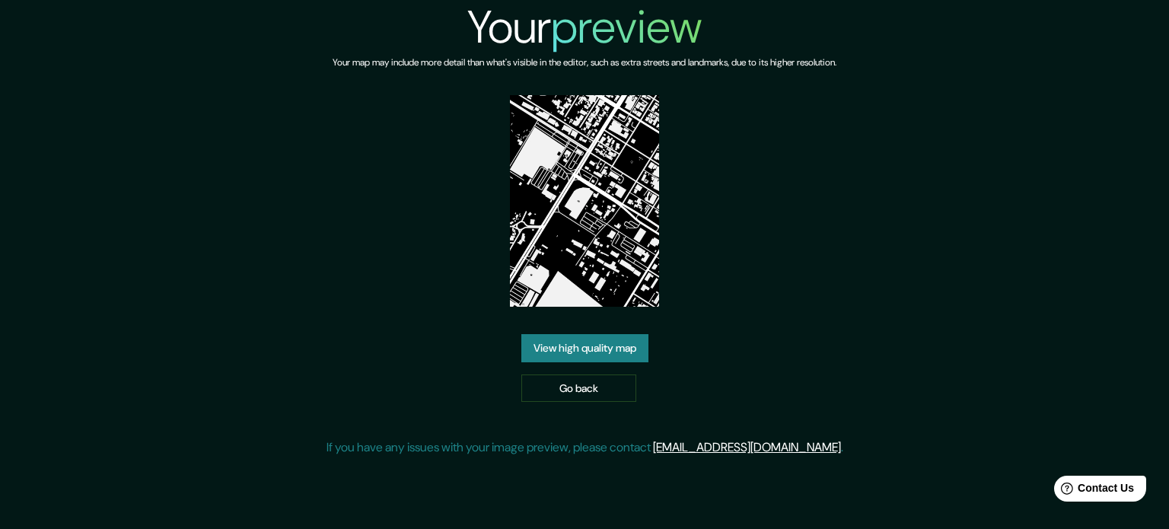
click at [569, 349] on link "View high quality map" at bounding box center [584, 348] width 127 height 28
click at [539, 380] on link "Go back" at bounding box center [578, 388] width 115 height 28
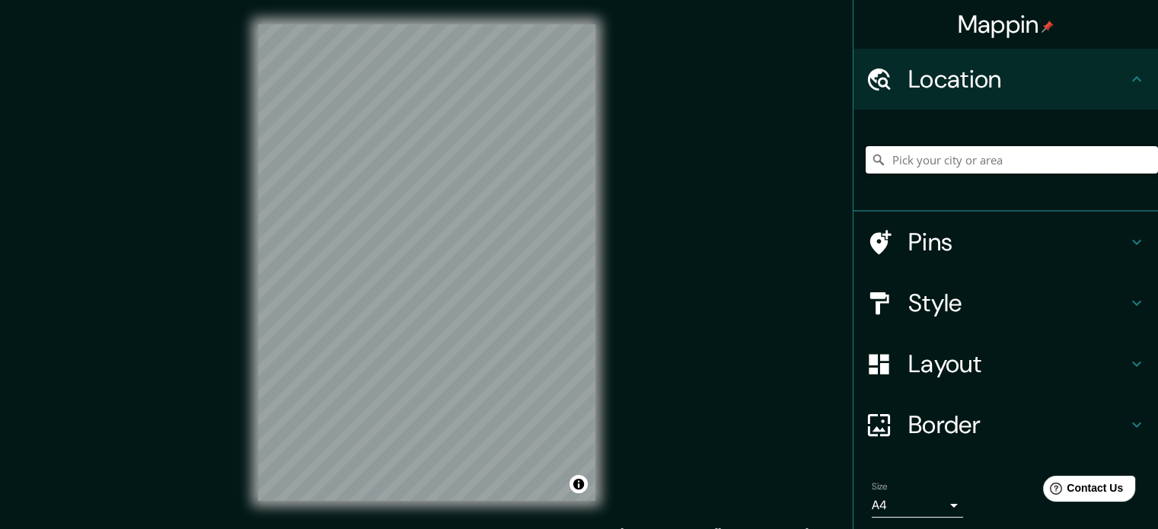
click at [927, 171] on input "Pick your city or area" at bounding box center [1011, 159] width 292 height 27
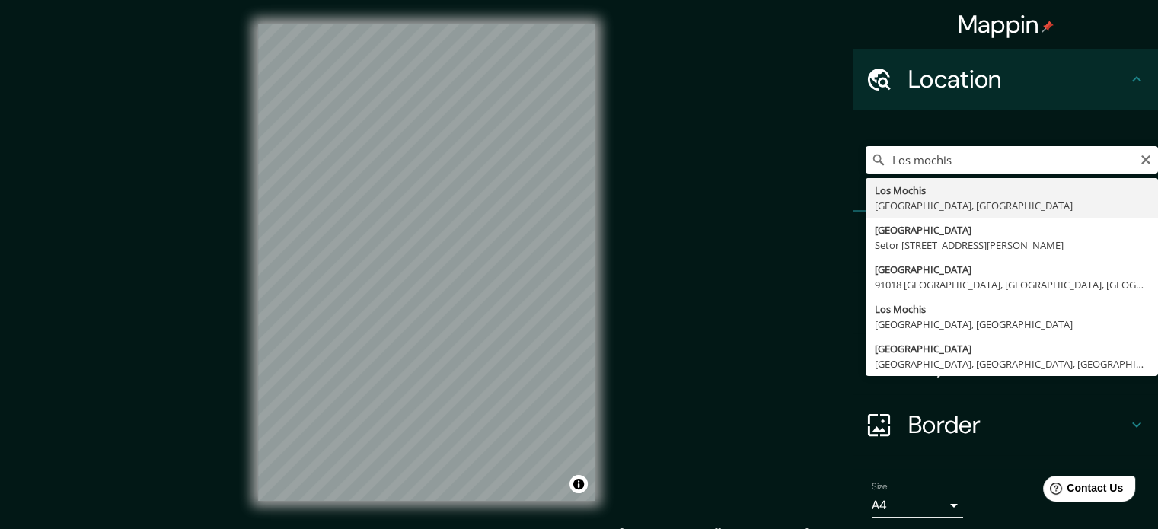
type input "Los Mochis, Sinaloa, México"
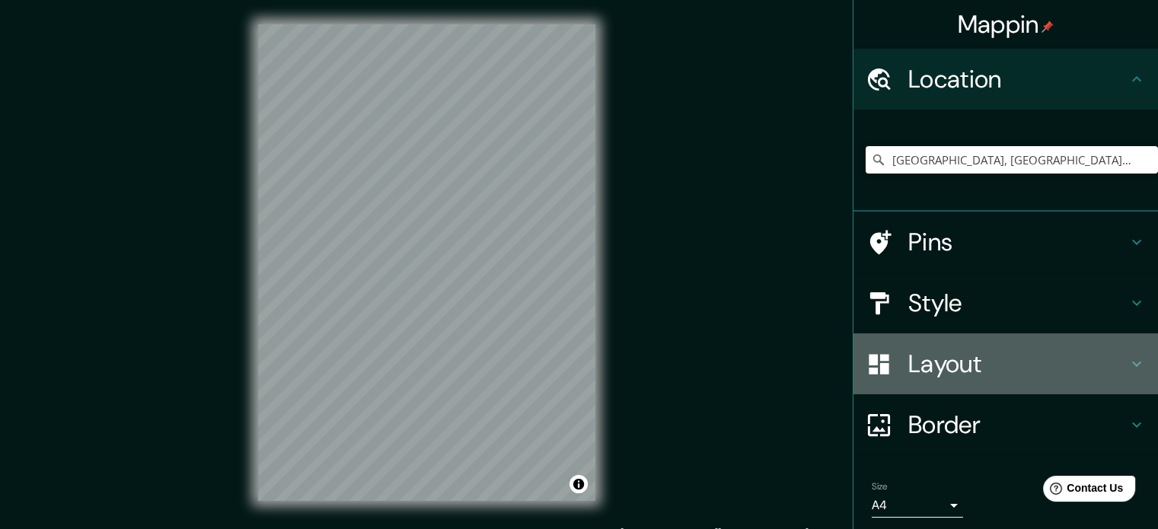
click at [932, 386] on div "Layout" at bounding box center [1005, 363] width 304 height 61
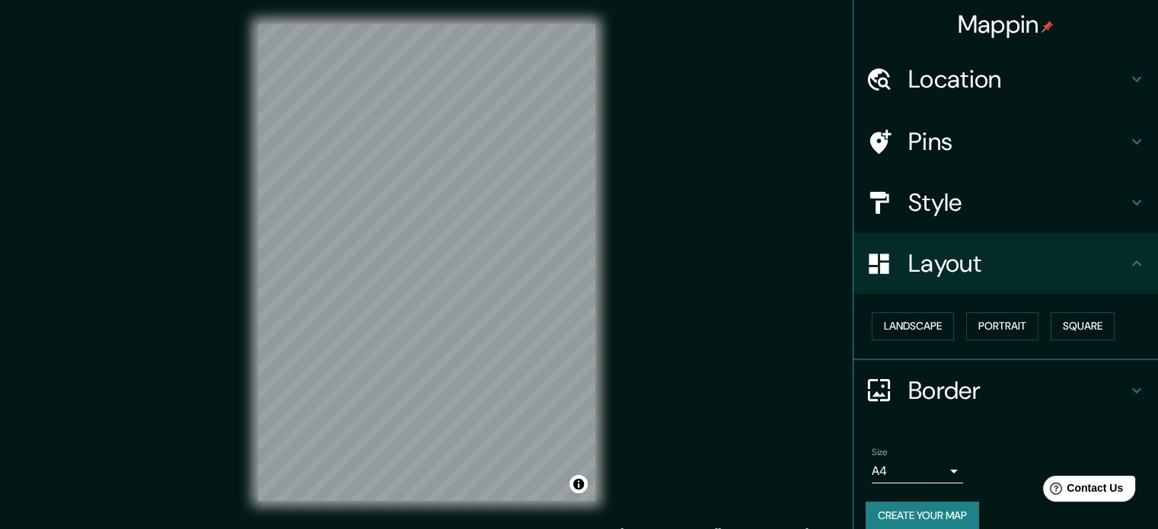
click at [918, 257] on h4 "Layout" at bounding box center [1017, 263] width 219 height 30
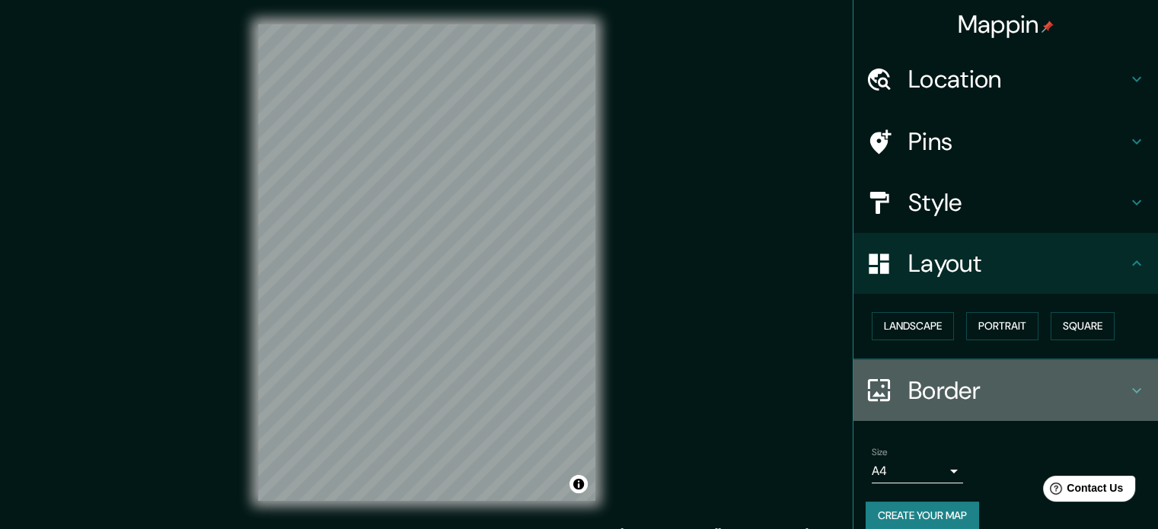
drag, startPoint x: 932, startPoint y: 397, endPoint x: 924, endPoint y: 359, distance: 38.8
click at [932, 396] on h4 "Border" at bounding box center [1017, 390] width 219 height 30
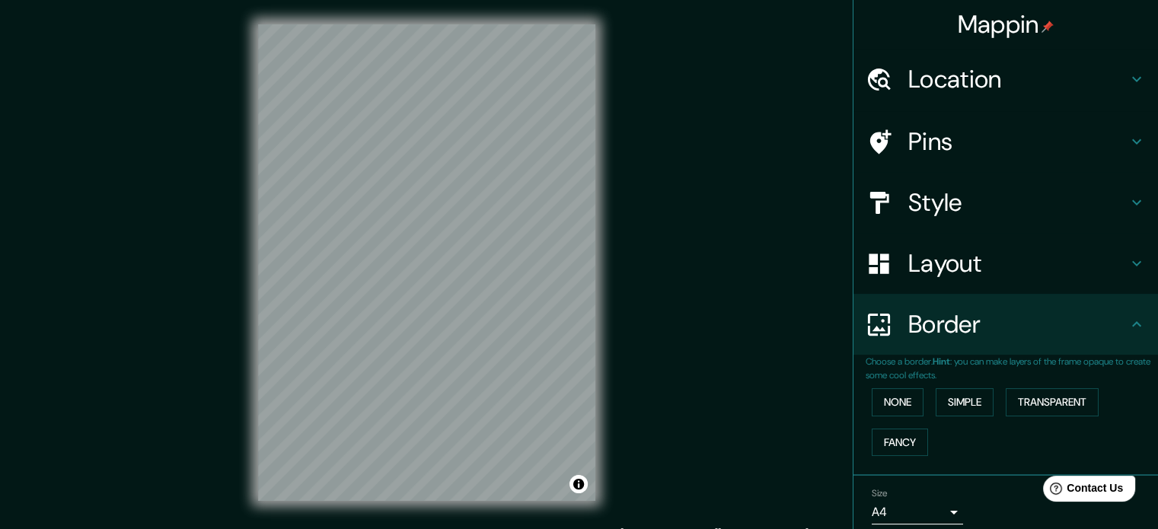
click at [916, 199] on h4 "Style" at bounding box center [1017, 202] width 219 height 30
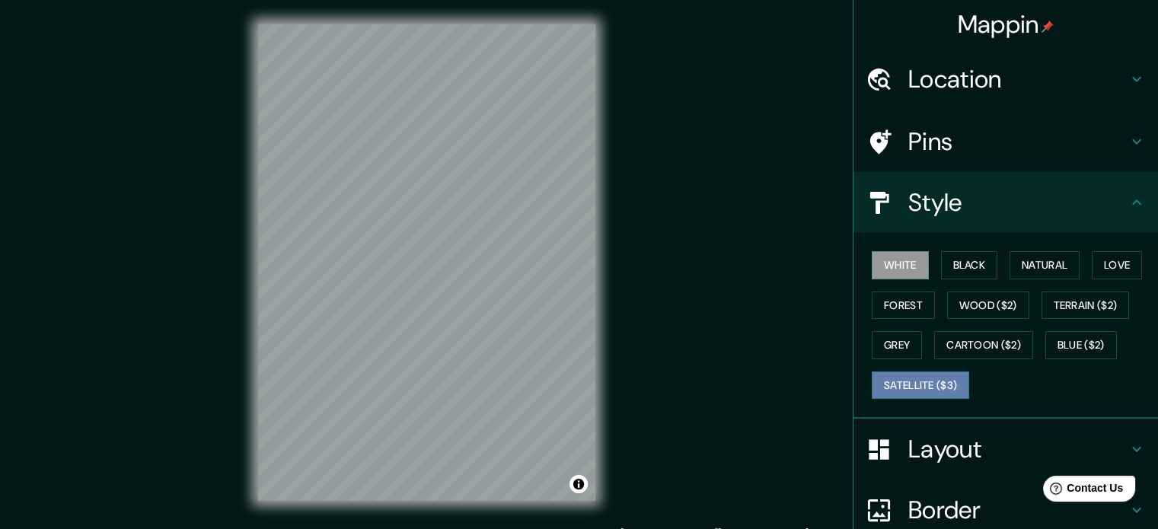
click at [903, 384] on button "Satellite ($3)" at bounding box center [920, 385] width 97 height 28
click at [903, 257] on button "White" at bounding box center [900, 265] width 57 height 28
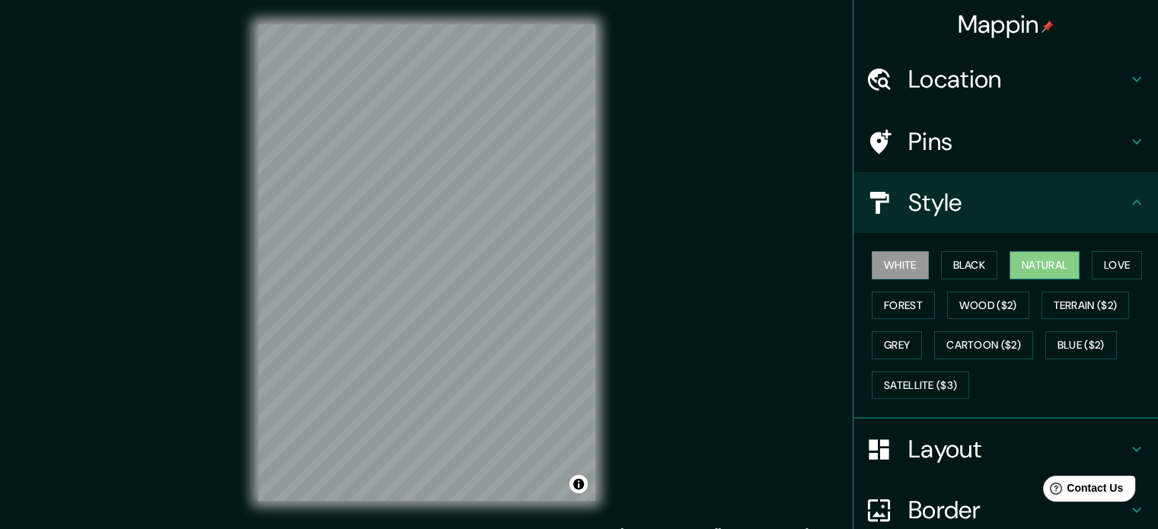
click at [1015, 263] on button "Natural" at bounding box center [1044, 265] width 70 height 28
click at [1097, 261] on button "Love" at bounding box center [1117, 265] width 50 height 28
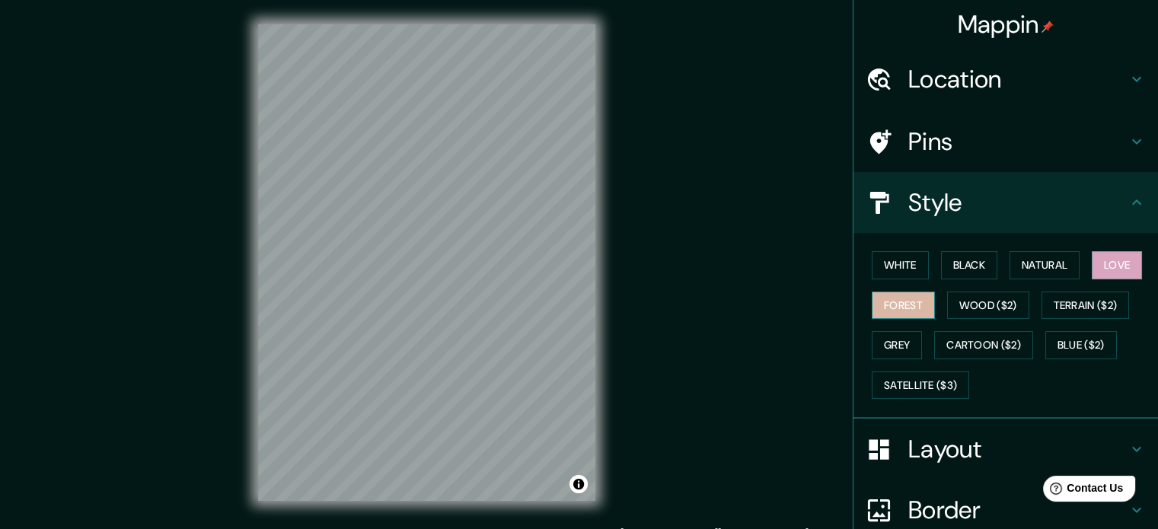
click at [872, 300] on button "Forest" at bounding box center [903, 306] width 63 height 28
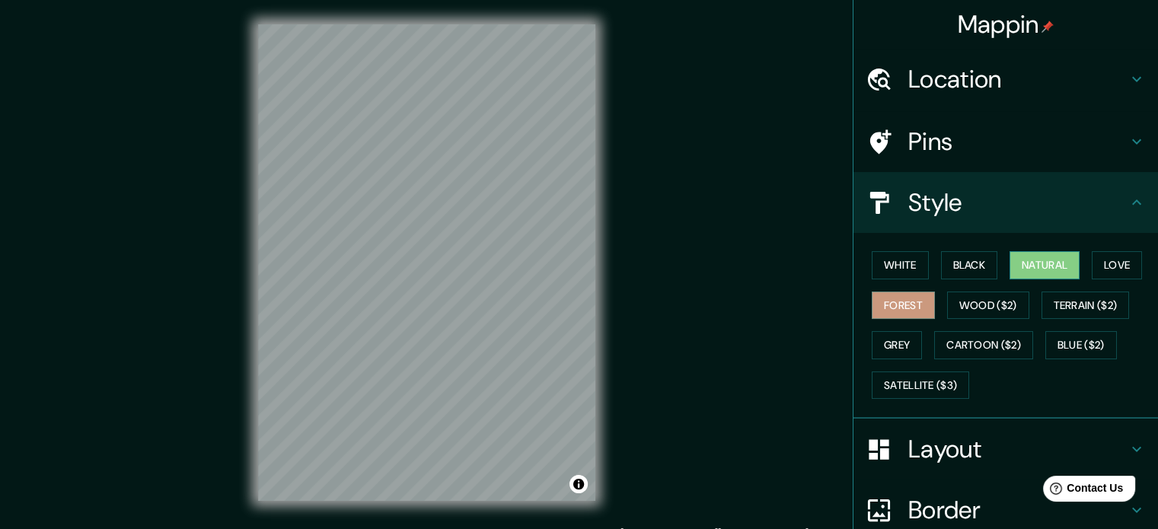
click at [1038, 256] on button "Natural" at bounding box center [1044, 265] width 70 height 28
click at [901, 265] on button "White" at bounding box center [900, 265] width 57 height 28
click at [1012, 264] on button "Natural" at bounding box center [1044, 265] width 70 height 28
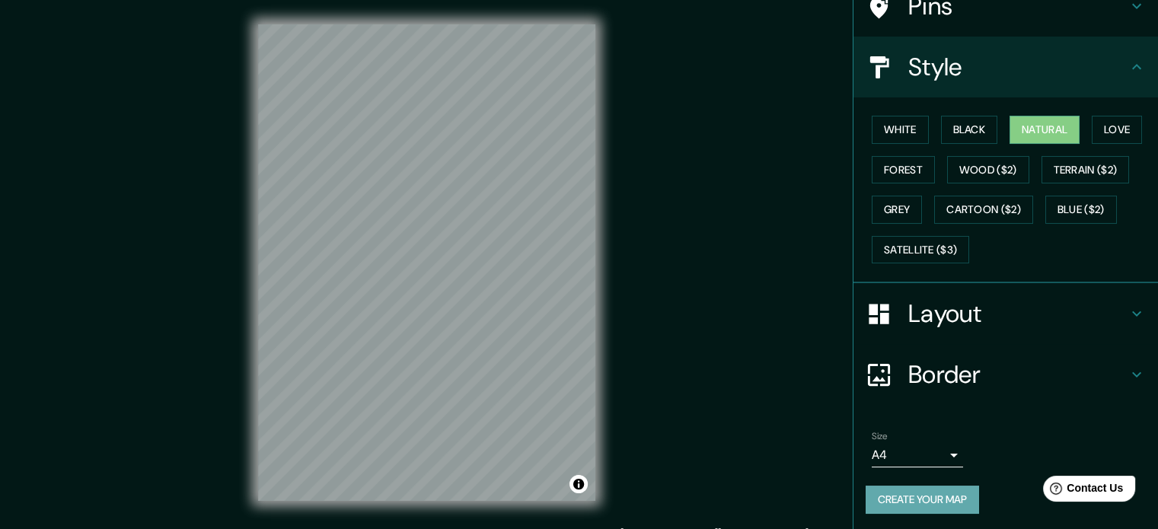
click at [929, 497] on button "Create your map" at bounding box center [921, 500] width 113 height 28
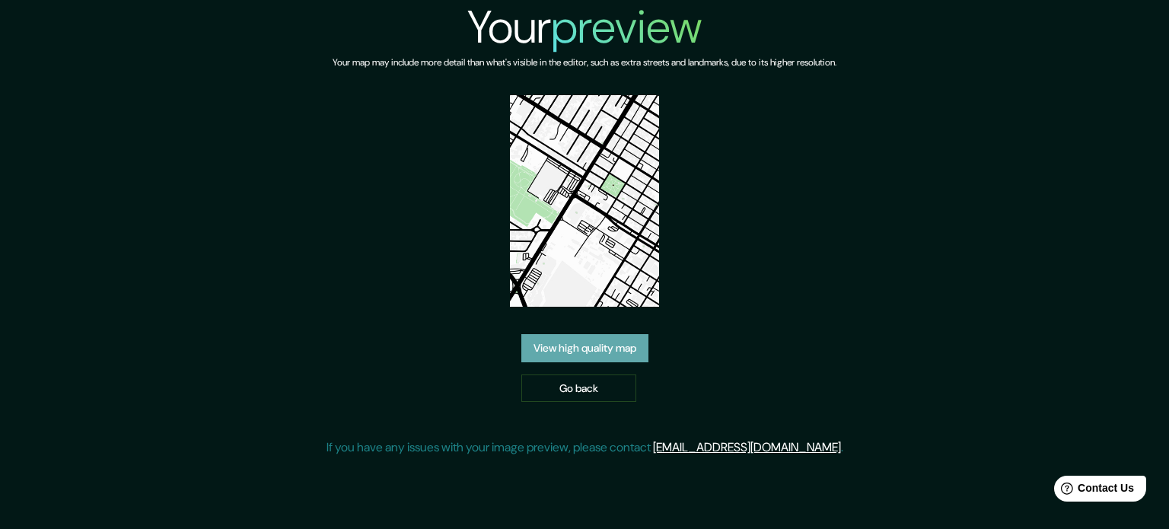
click at [612, 334] on link "View high quality map" at bounding box center [584, 348] width 127 height 28
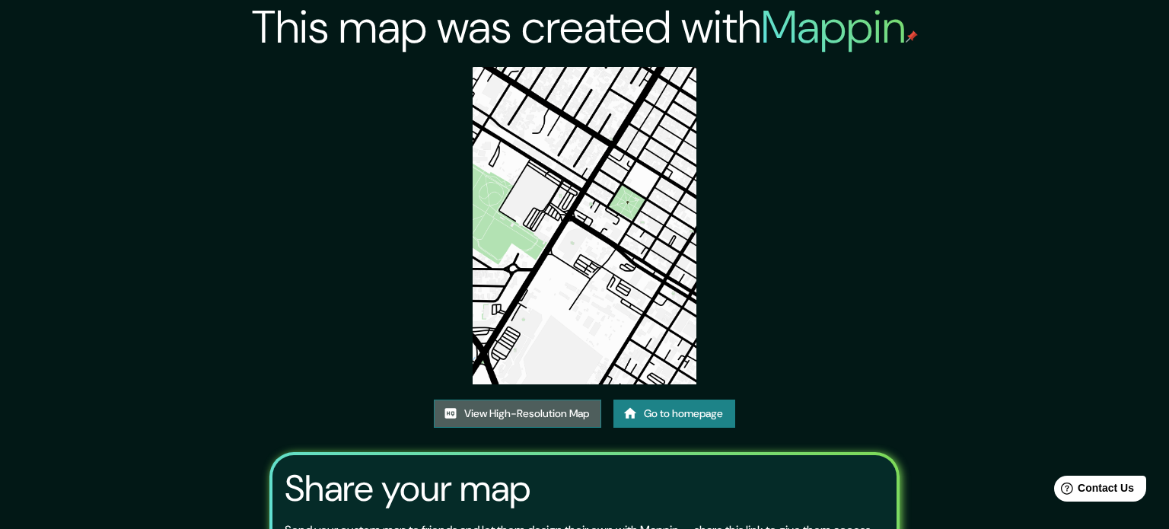
click at [525, 400] on link "View High-Resolution Map" at bounding box center [517, 414] width 167 height 28
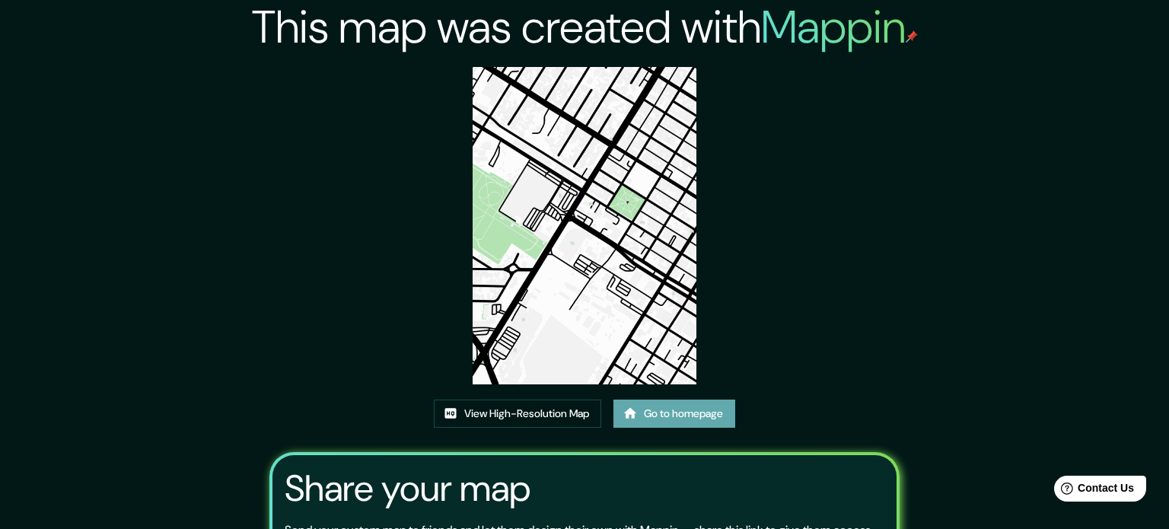
click at [653, 400] on link "Go to homepage" at bounding box center [674, 414] width 122 height 28
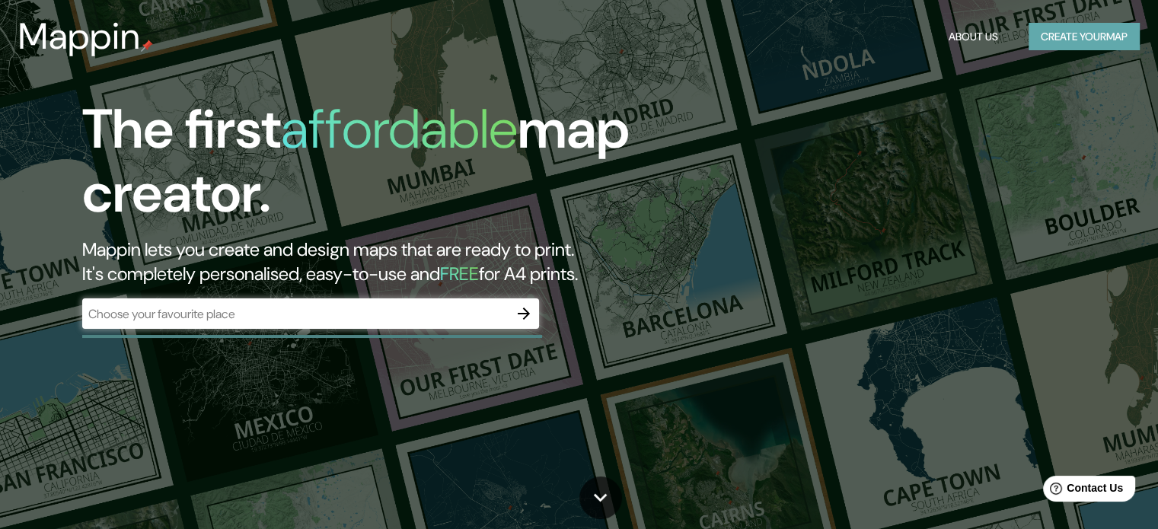
click at [1047, 33] on button "Create your map" at bounding box center [1083, 37] width 111 height 28
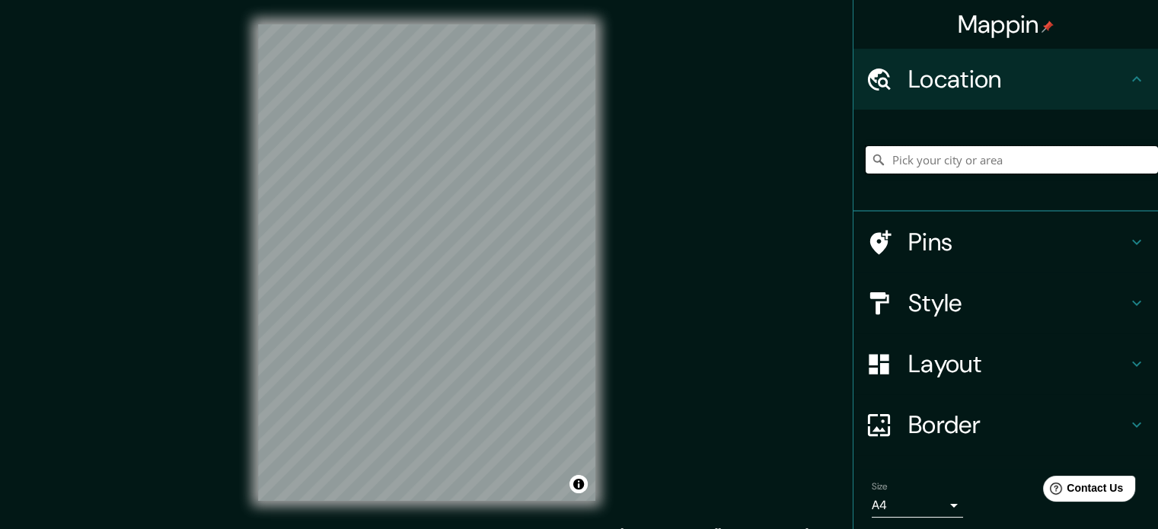
click at [929, 156] on input "Pick your city or area" at bounding box center [1011, 159] width 292 height 27
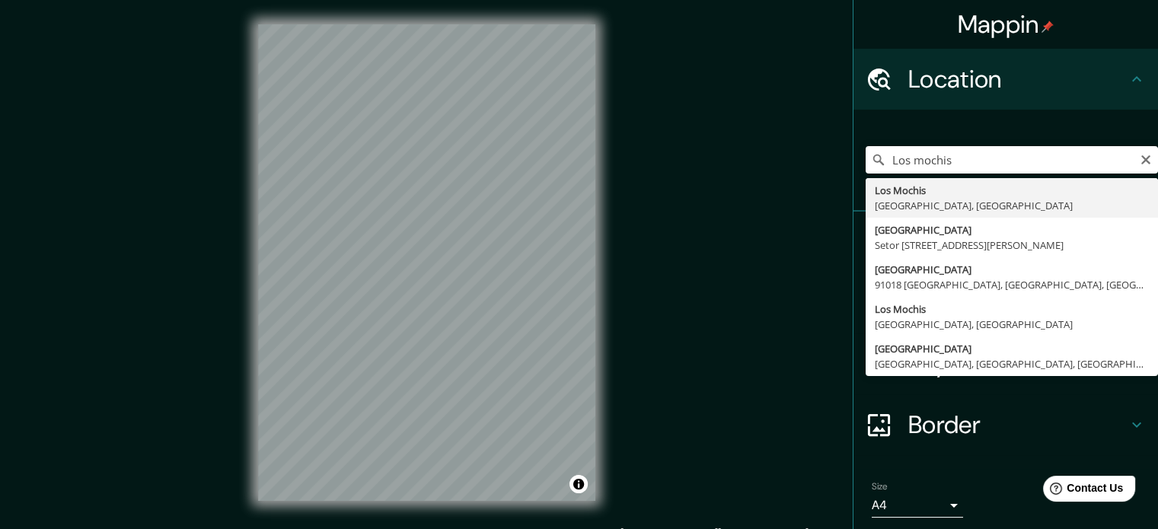
type input "Los Mochis, Sinaloa, México"
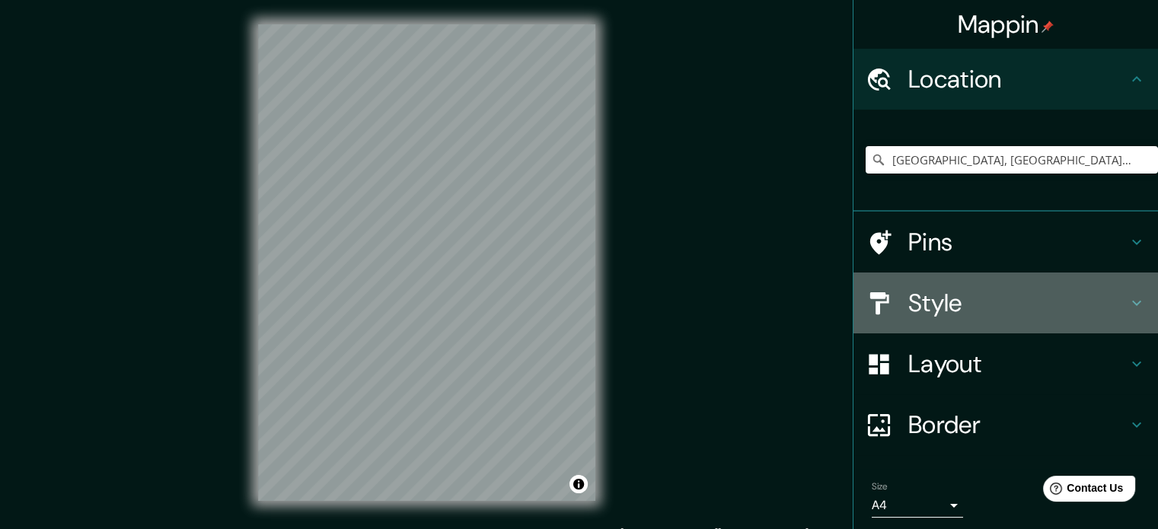
click at [945, 298] on h4 "Style" at bounding box center [1017, 303] width 219 height 30
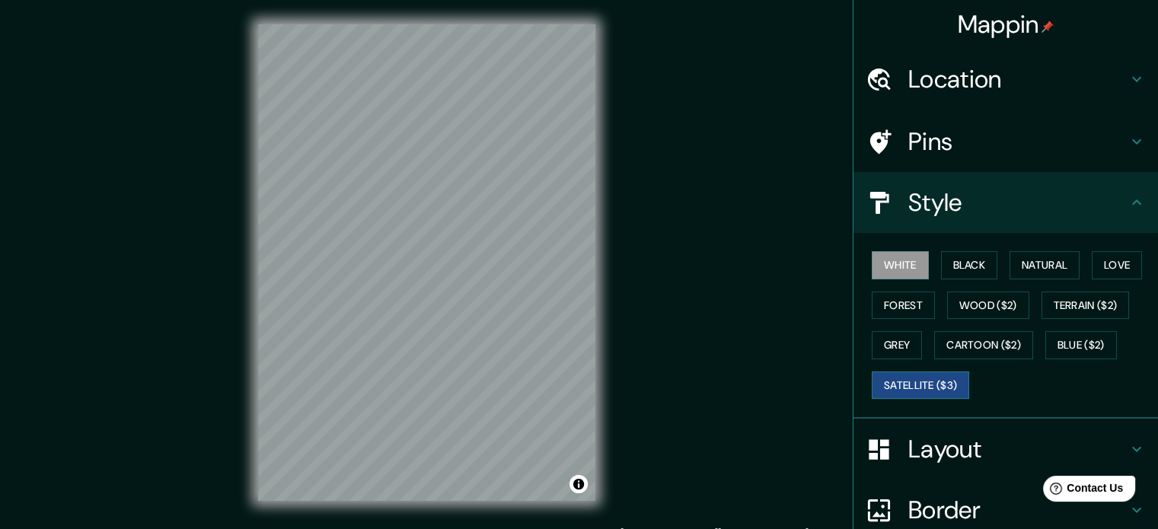
drag, startPoint x: 904, startPoint y: 383, endPoint x: 880, endPoint y: 370, distance: 27.6
click at [904, 380] on button "Satellite ($3)" at bounding box center [920, 385] width 97 height 28
click at [904, 260] on button "White" at bounding box center [900, 265] width 57 height 28
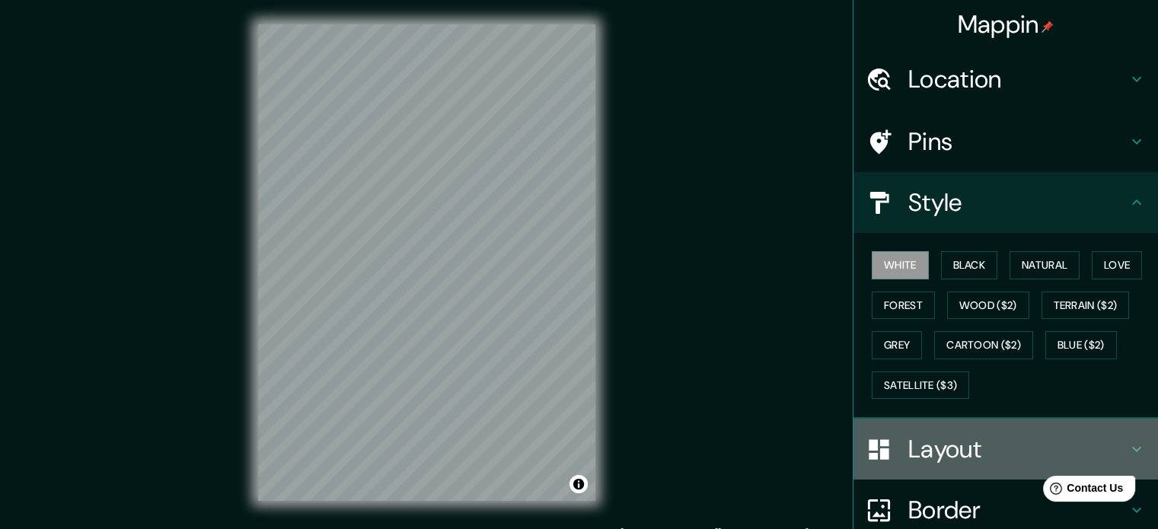
click at [936, 448] on h4 "Layout" at bounding box center [1017, 449] width 219 height 30
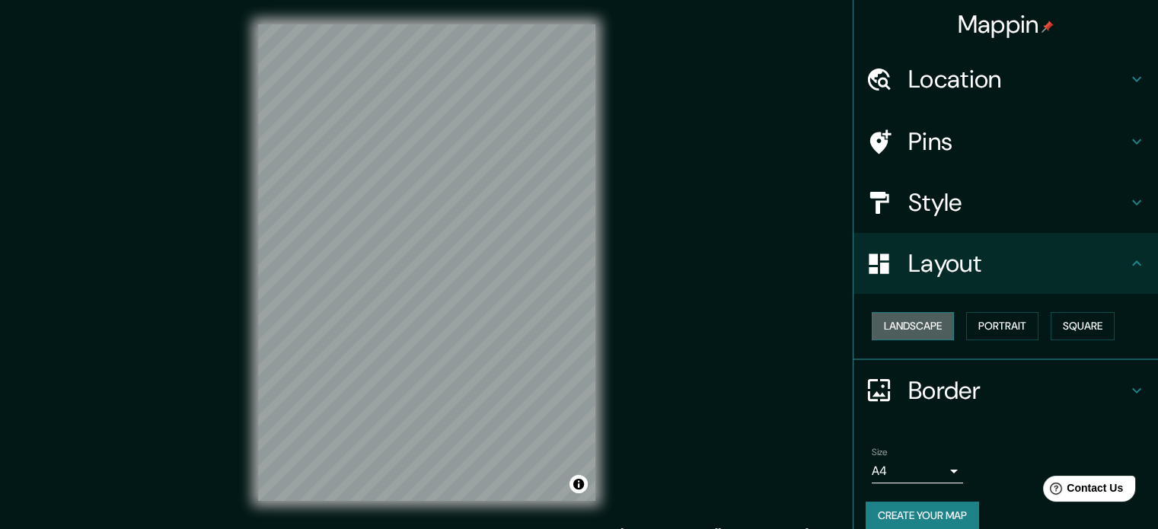
click at [896, 316] on button "Landscape" at bounding box center [913, 326] width 82 height 28
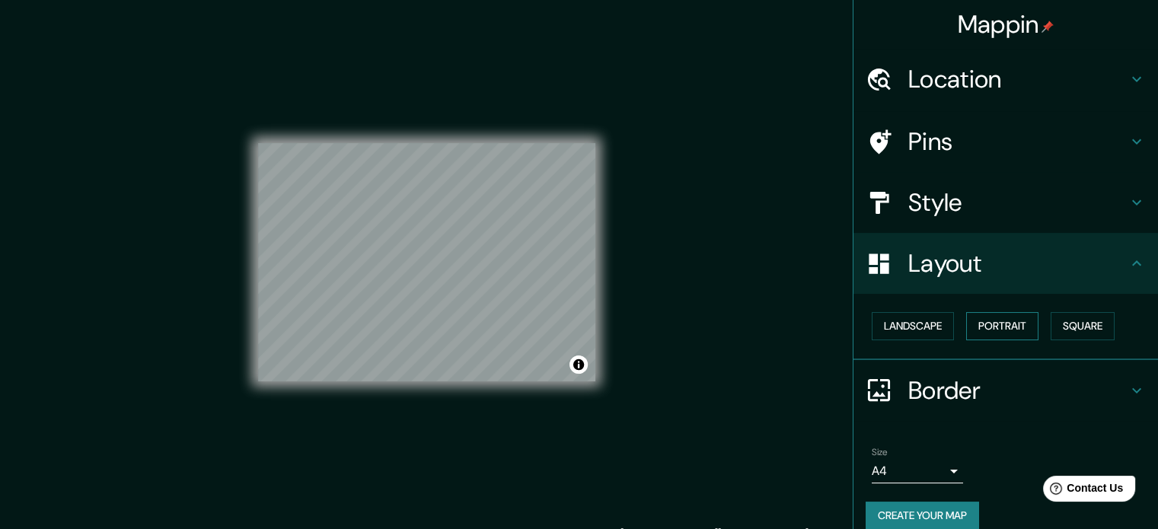
click at [978, 320] on button "Portrait" at bounding box center [1002, 326] width 72 height 28
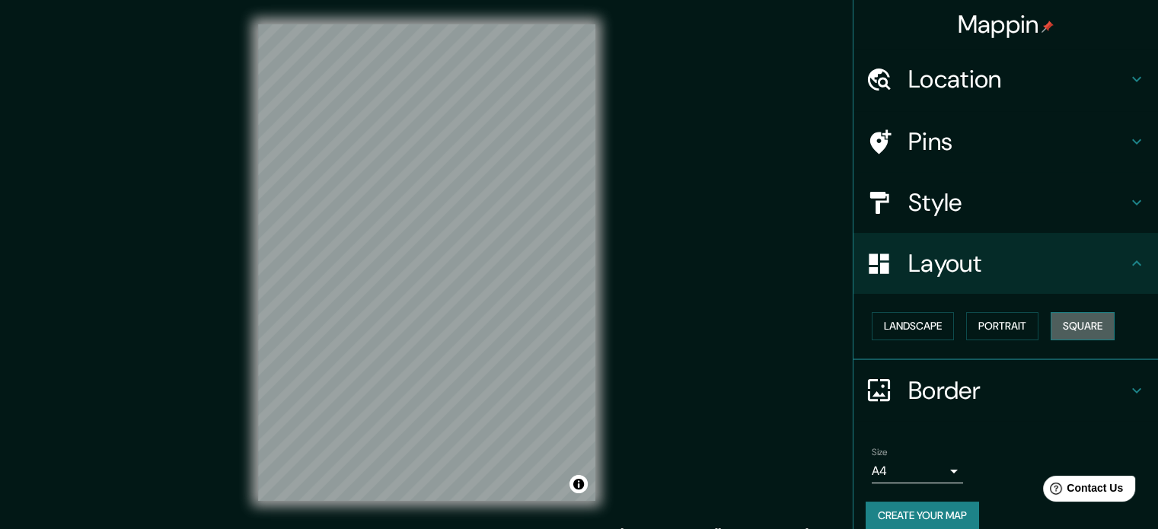
click at [1053, 322] on button "Square" at bounding box center [1082, 326] width 64 height 28
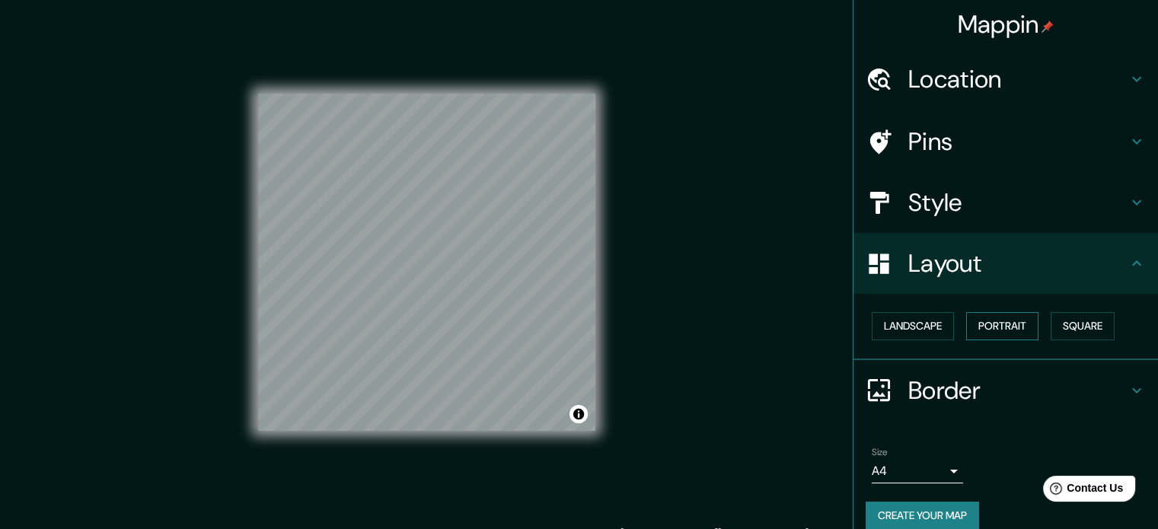
click at [980, 331] on button "Portrait" at bounding box center [1002, 326] width 72 height 28
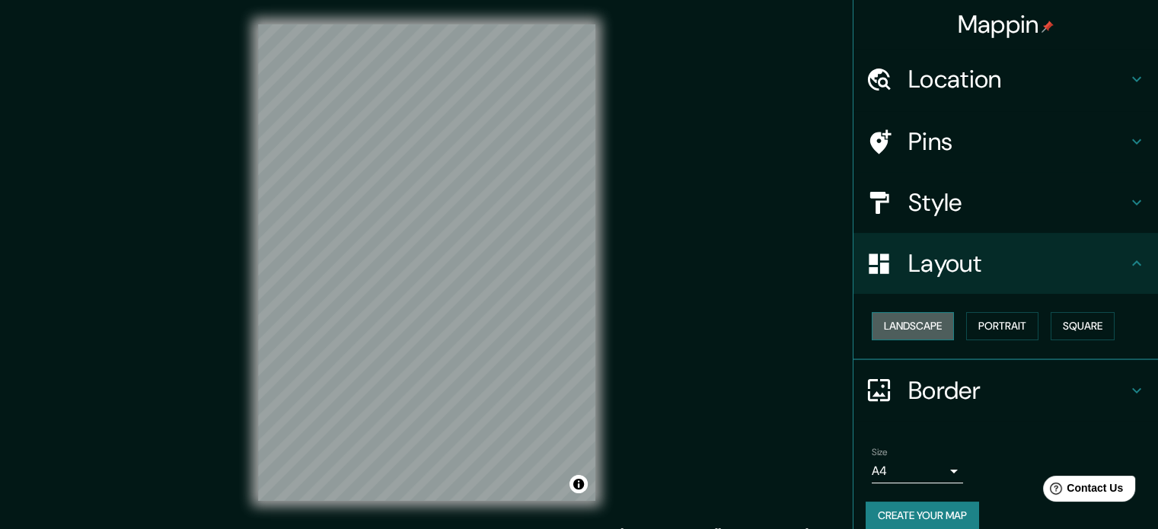
click at [925, 333] on button "Landscape" at bounding box center [913, 326] width 82 height 28
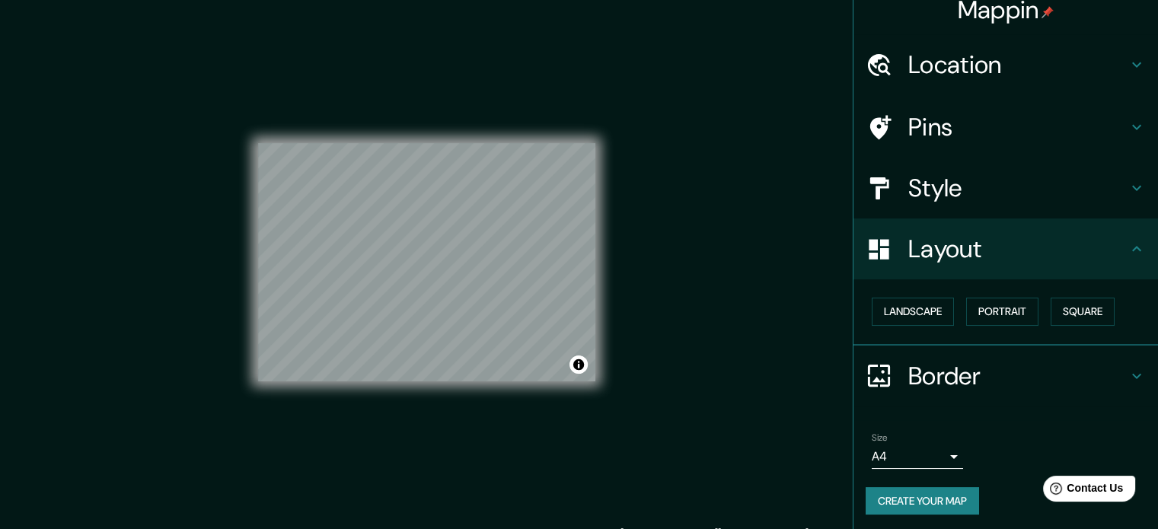
scroll to position [17, 0]
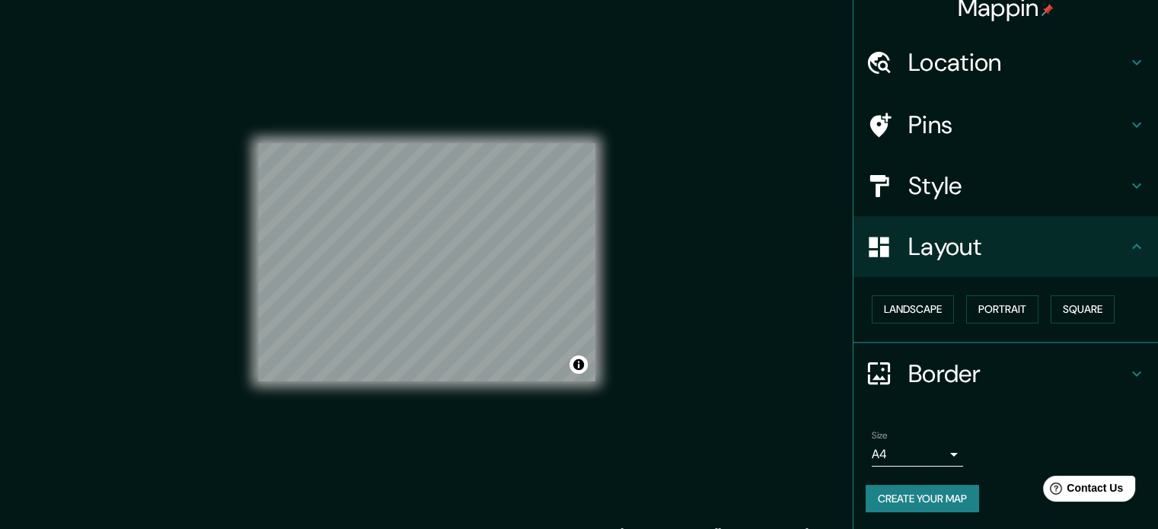
click at [938, 496] on button "Create your map" at bounding box center [921, 499] width 113 height 28
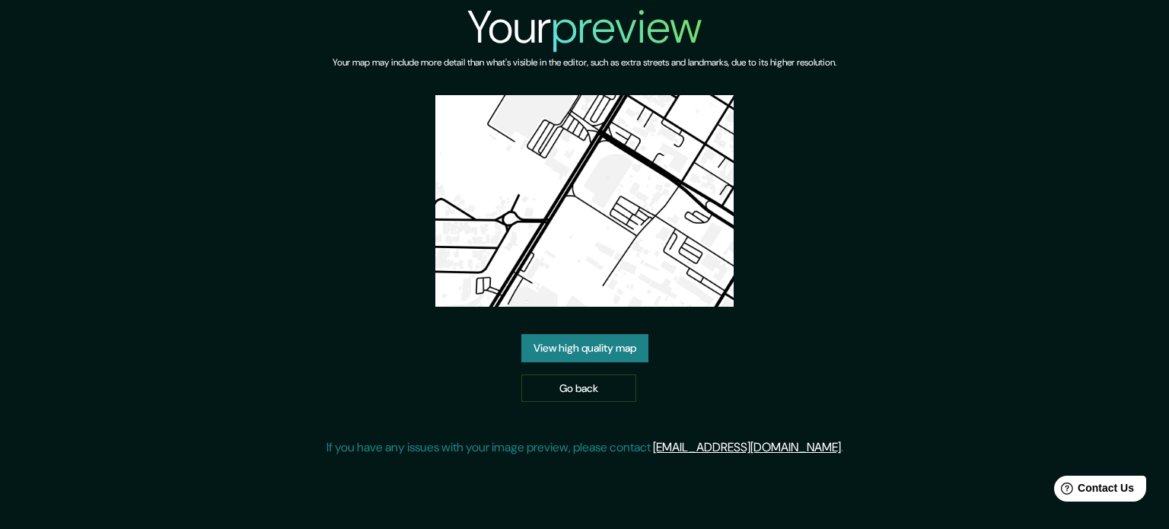
click at [612, 352] on link "View high quality map" at bounding box center [584, 348] width 127 height 28
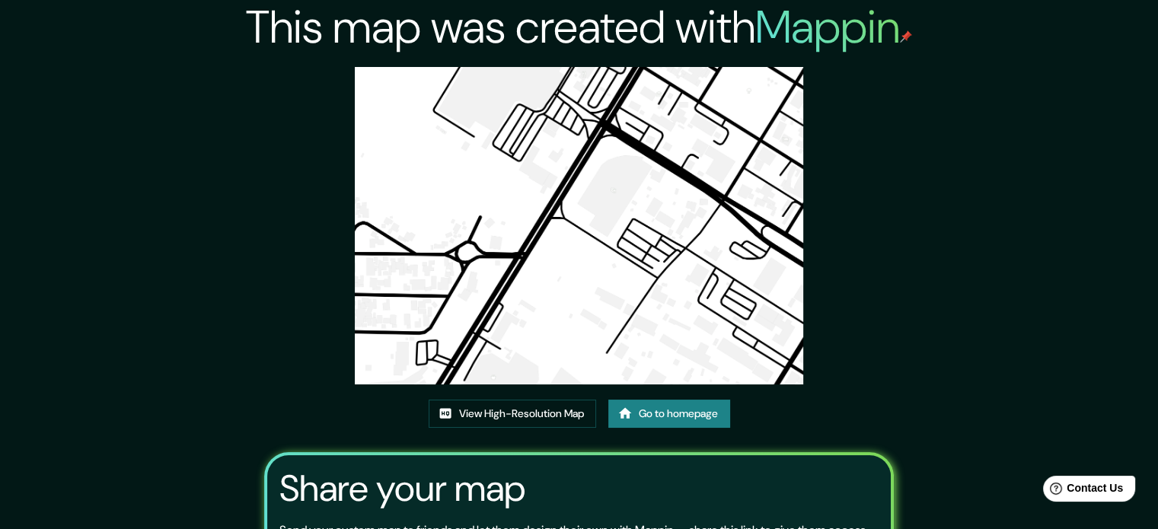
click at [652, 415] on link "Go to homepage" at bounding box center [669, 414] width 122 height 28
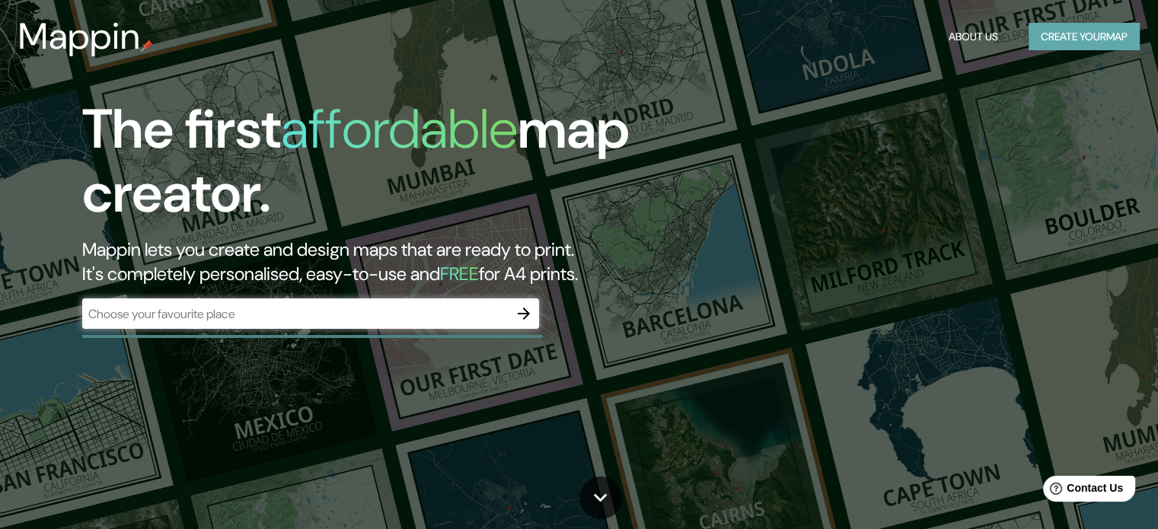
click at [1083, 35] on button "Create your map" at bounding box center [1083, 37] width 111 height 28
